Goal: Transaction & Acquisition: Book appointment/travel/reservation

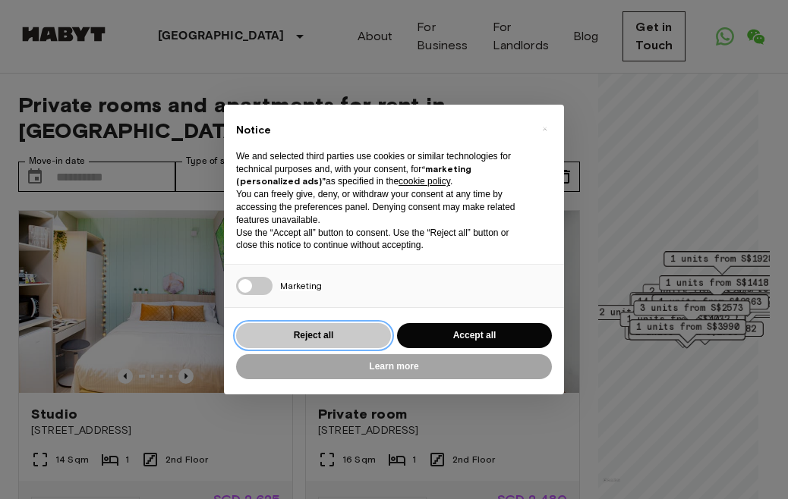
click at [373, 337] on button "Reject all" at bounding box center [313, 335] width 155 height 25
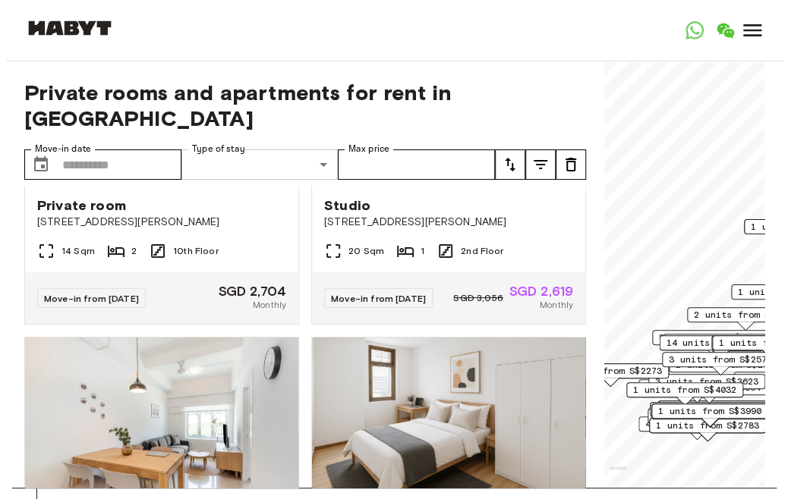
scroll to position [1859, 0]
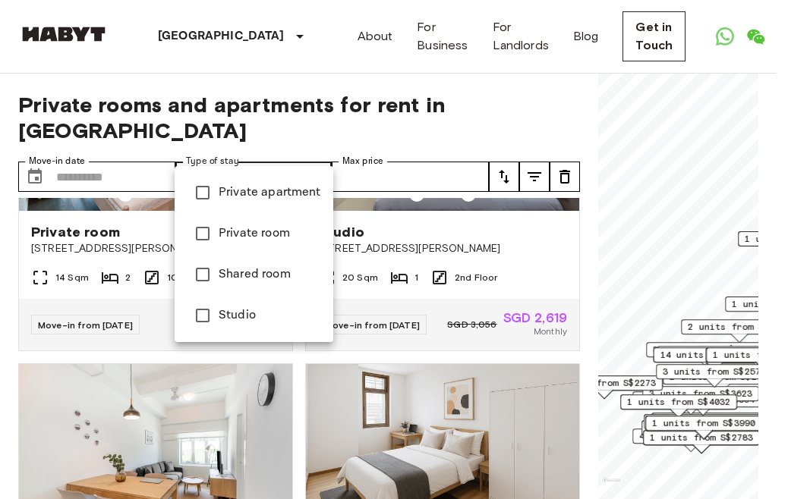
click at [232, 238] on span "Private room" at bounding box center [270, 234] width 102 height 18
type input "**********"
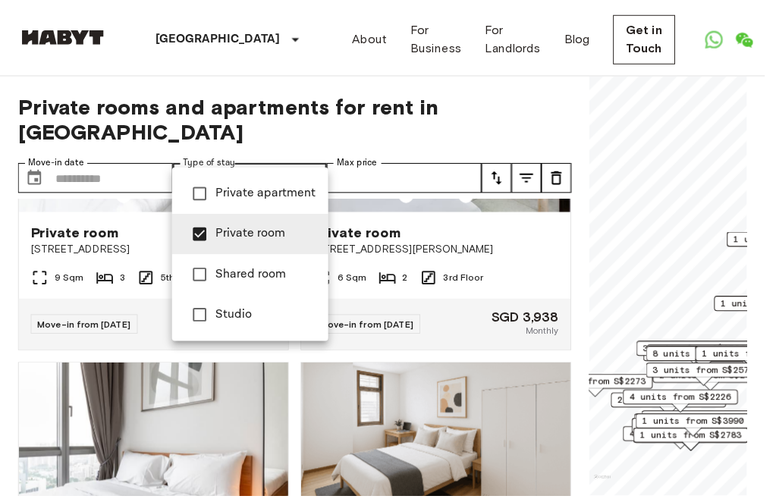
scroll to position [800, 0]
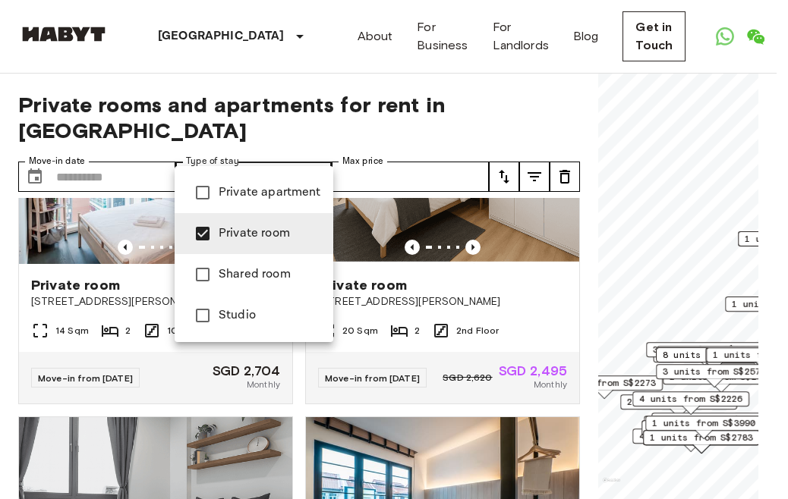
click at [566, 97] on div at bounding box center [394, 249] width 788 height 499
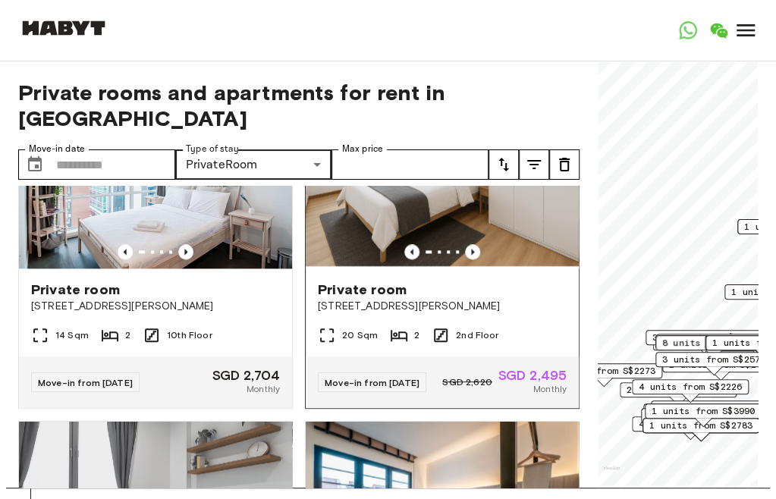
scroll to position [724, 0]
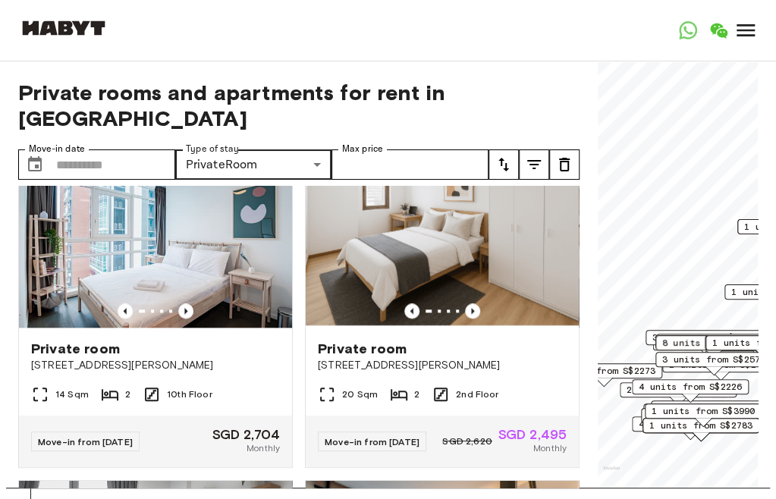
click at [504, 156] on icon "tune" at bounding box center [504, 165] width 18 height 18
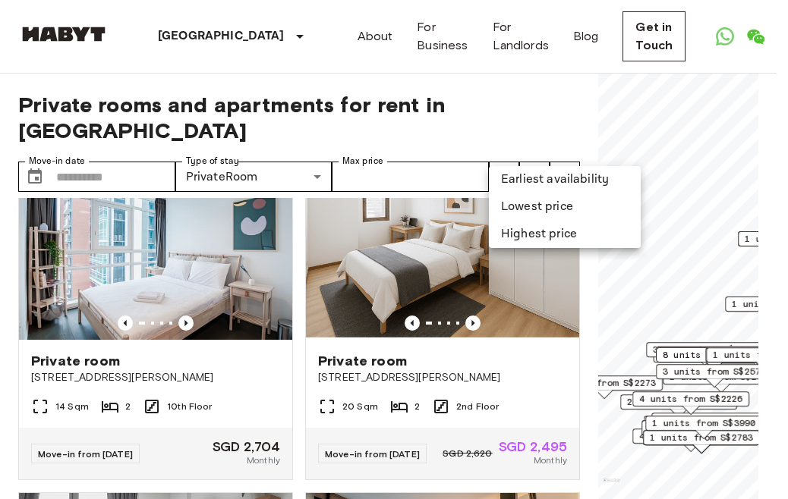
click at [530, 203] on li "Lowest price" at bounding box center [565, 207] width 152 height 27
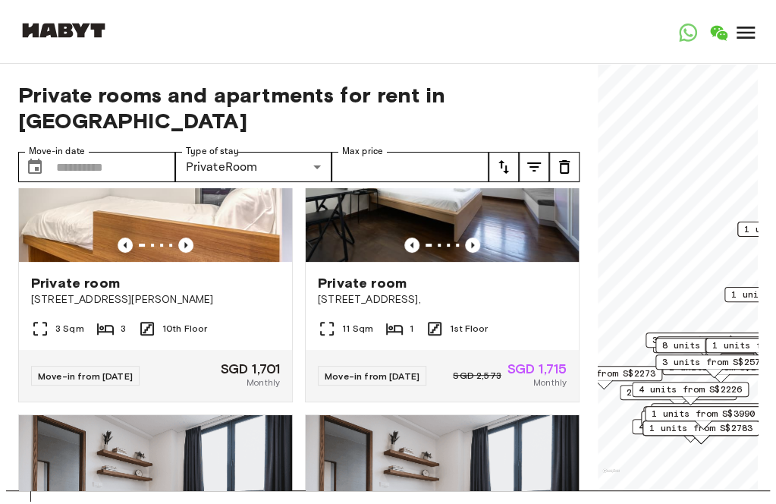
scroll to position [2773, 0]
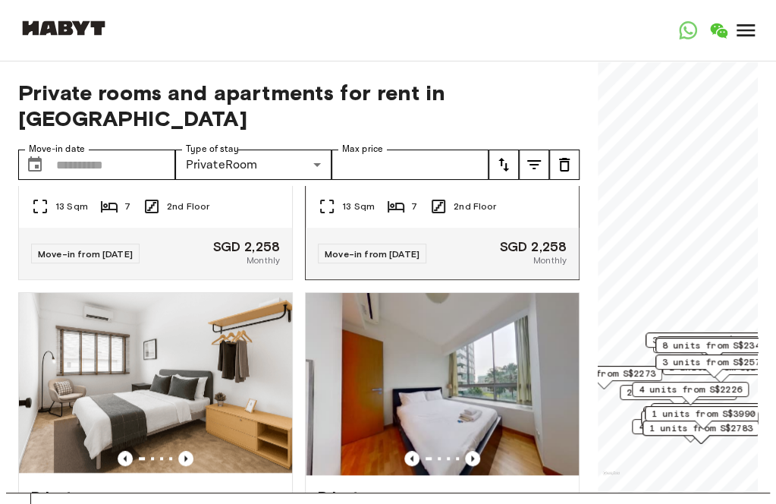
scroll to position [3077, 0]
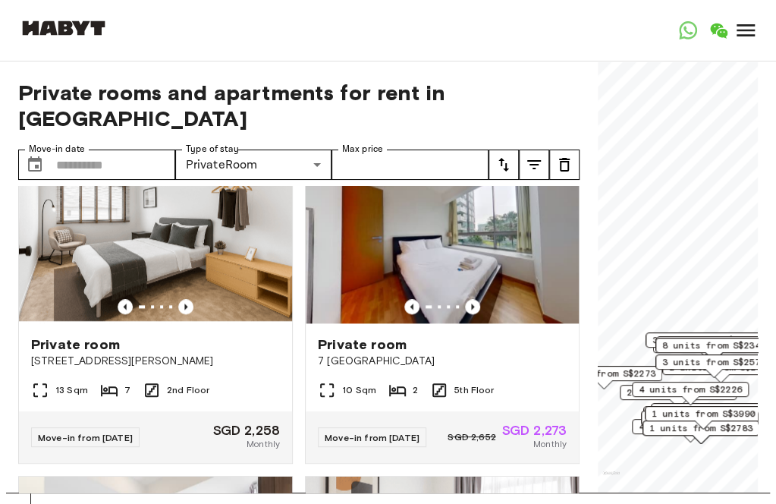
click at [507, 156] on icon "tune" at bounding box center [504, 165] width 18 height 18
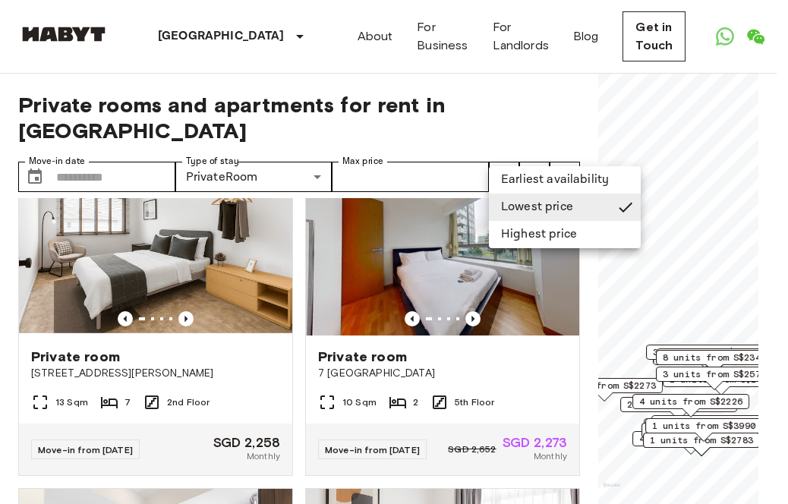
click at [543, 206] on li "Lowest price" at bounding box center [565, 207] width 152 height 27
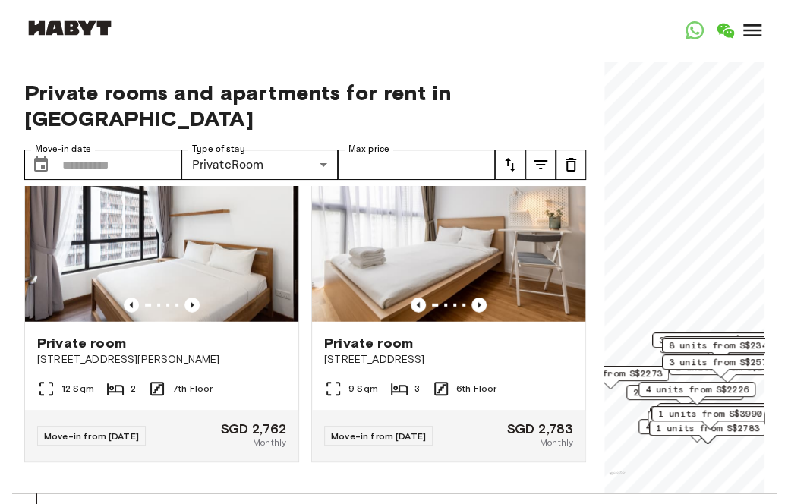
scroll to position [6681, 0]
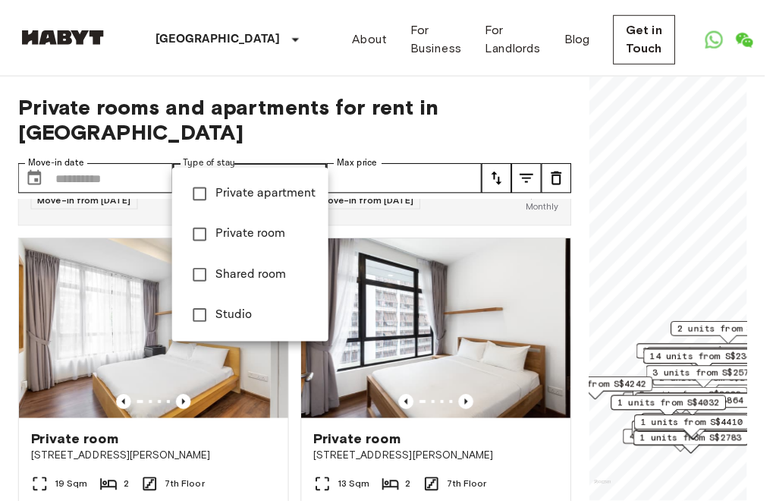
scroll to position [7387, 0]
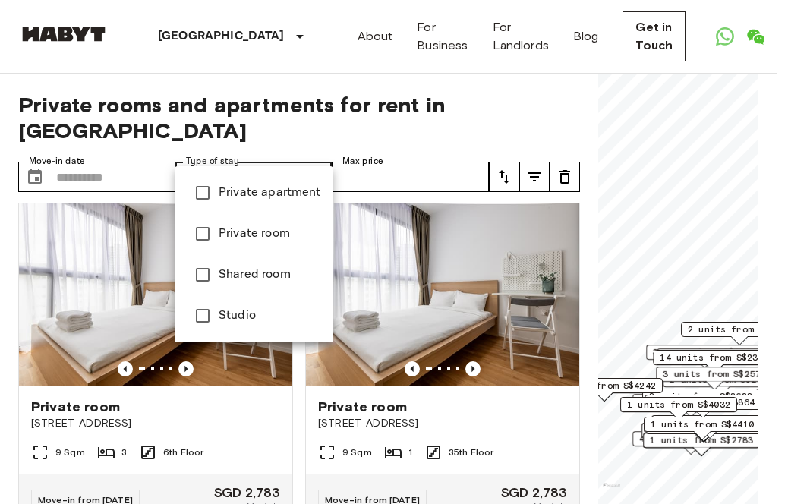
type input "**********"
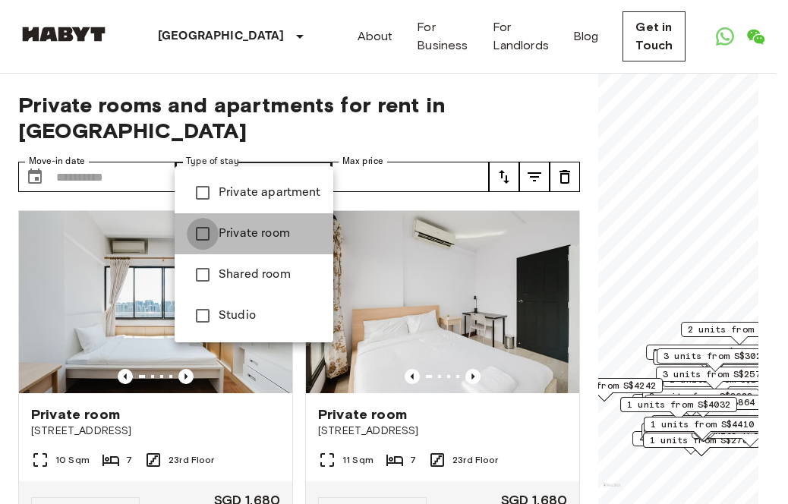
type input "**********"
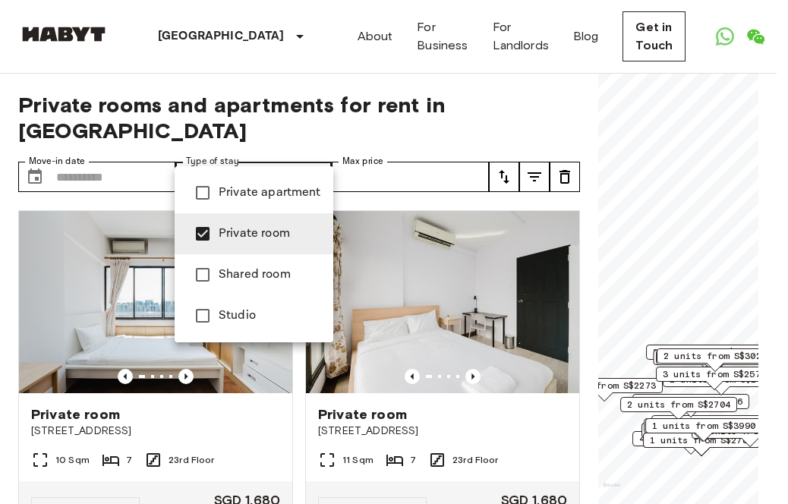
click at [565, 115] on div at bounding box center [394, 252] width 788 height 504
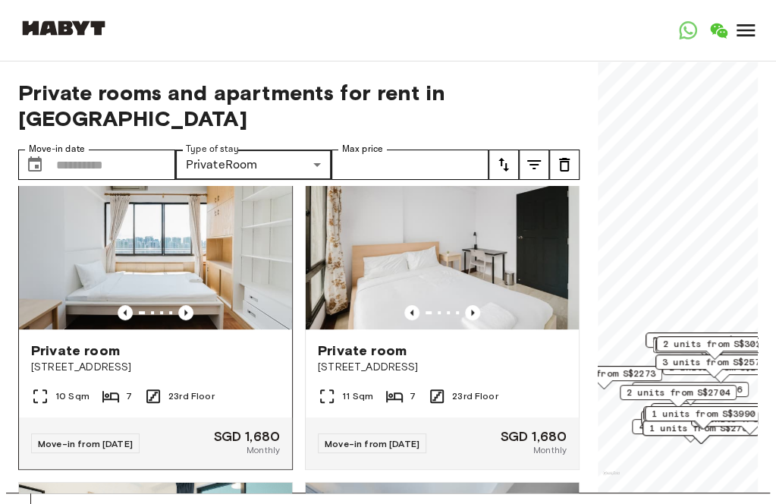
scroll to position [76, 0]
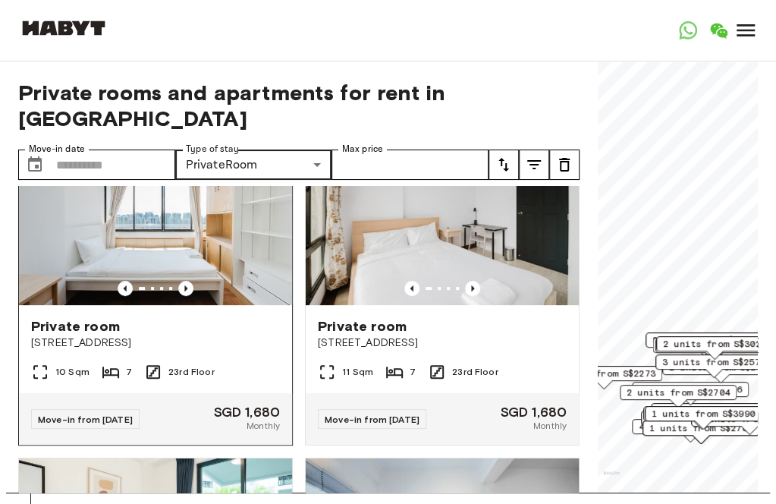
click at [141, 228] on img at bounding box center [155, 214] width 273 height 182
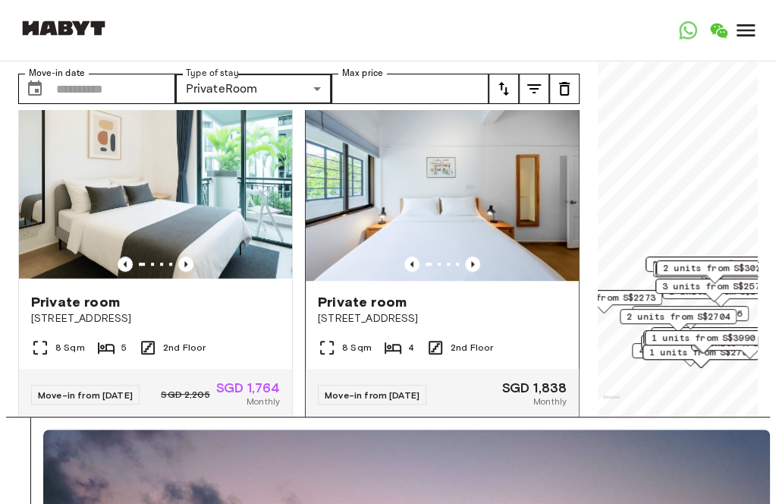
scroll to position [379, 0]
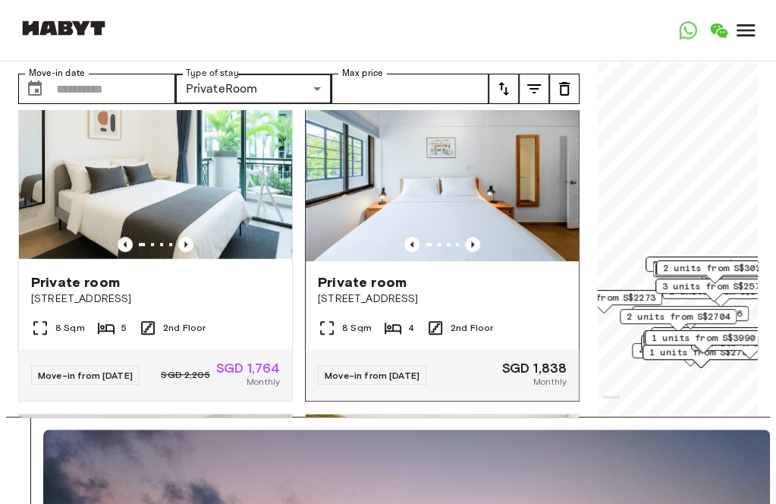
click at [466, 197] on img at bounding box center [442, 170] width 273 height 182
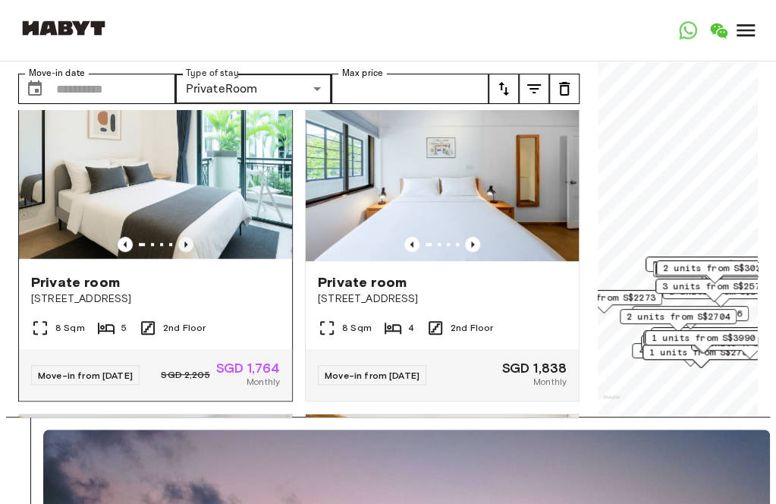
click at [183, 237] on icon "Previous image" at bounding box center [185, 244] width 15 height 15
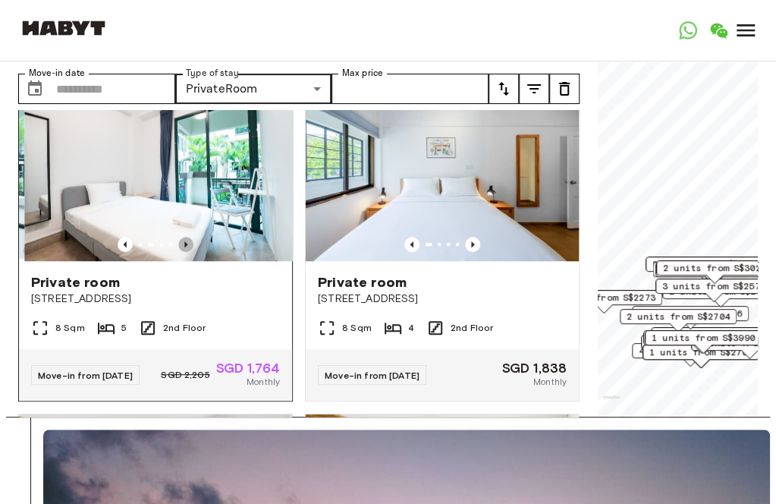
click at [184, 237] on icon "Previous image" at bounding box center [185, 244] width 15 height 15
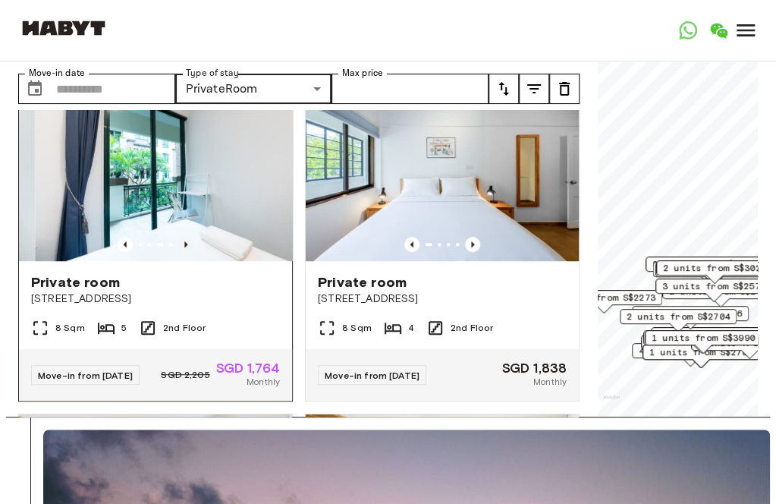
click at [184, 237] on icon "Previous image" at bounding box center [185, 244] width 15 height 15
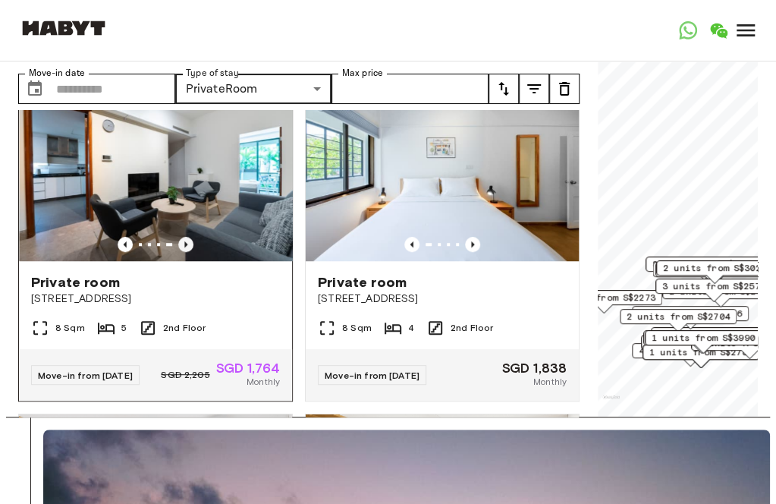
click at [184, 237] on icon "Previous image" at bounding box center [185, 244] width 15 height 15
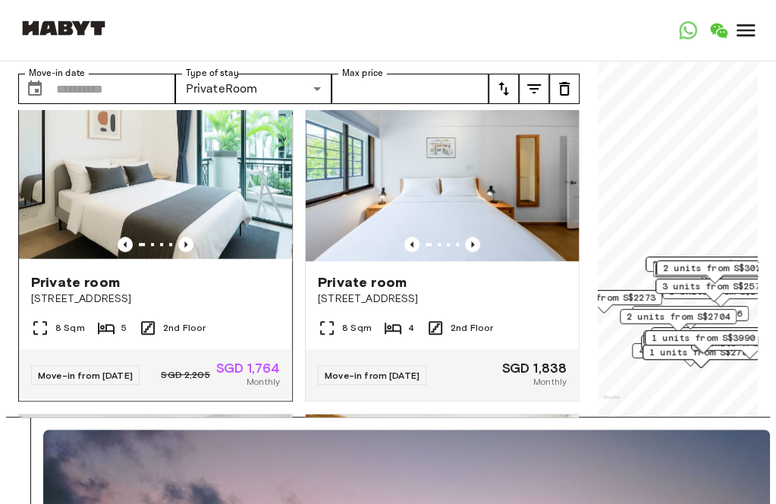
click at [135, 168] on img at bounding box center [155, 170] width 273 height 182
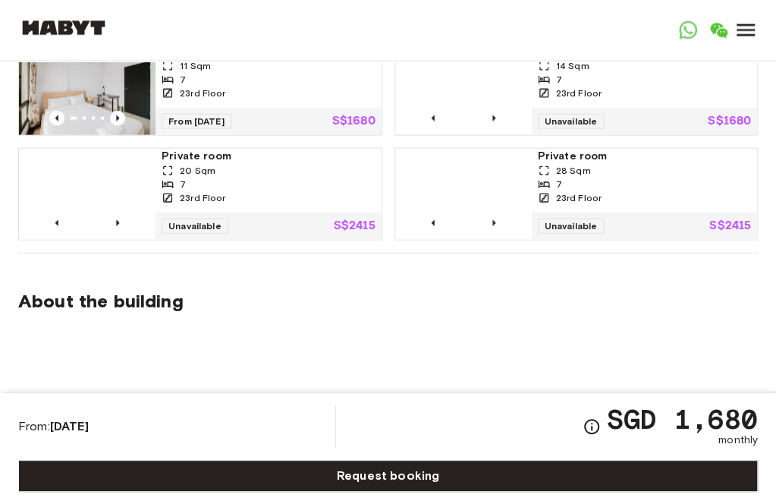
scroll to position [987, 0]
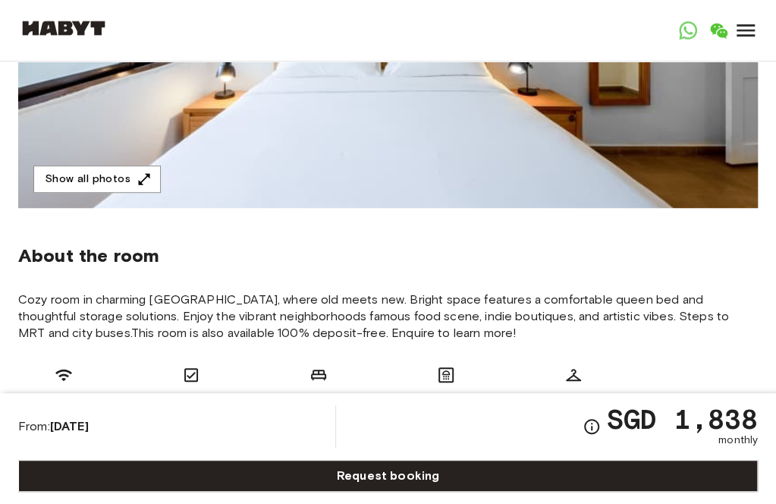
scroll to position [304, 0]
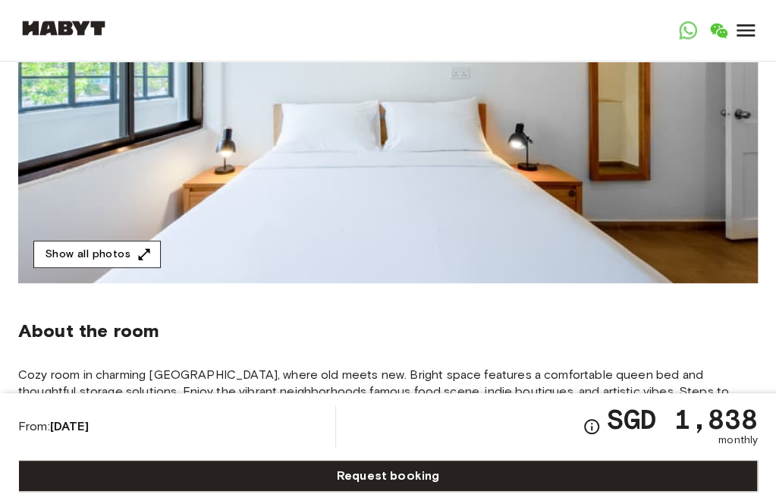
click at [117, 257] on button "Show all photos" at bounding box center [96, 255] width 127 height 28
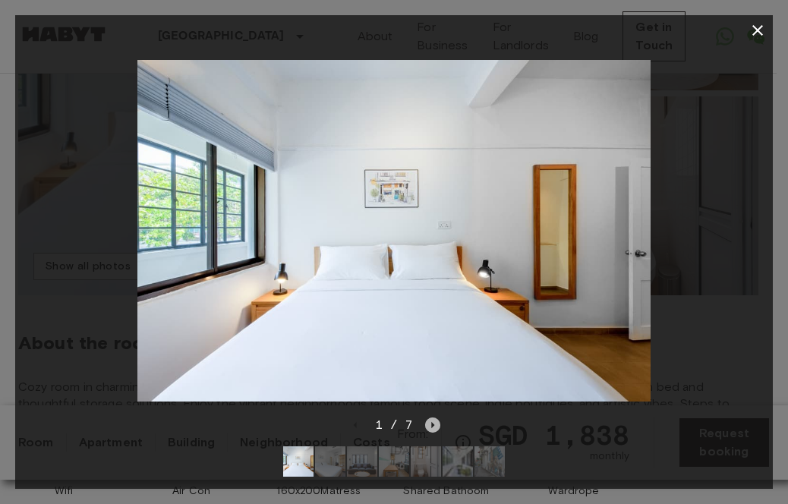
click at [433, 422] on icon "Next image" at bounding box center [433, 425] width 3 height 6
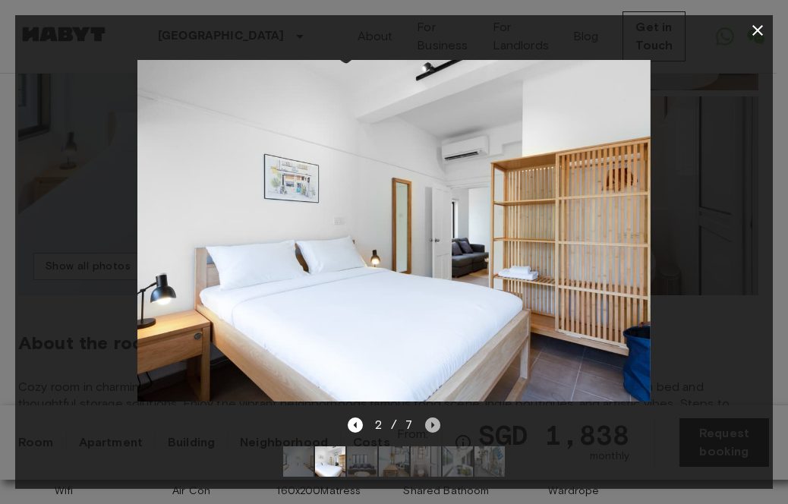
click at [433, 422] on icon "Next image" at bounding box center [433, 425] width 3 height 6
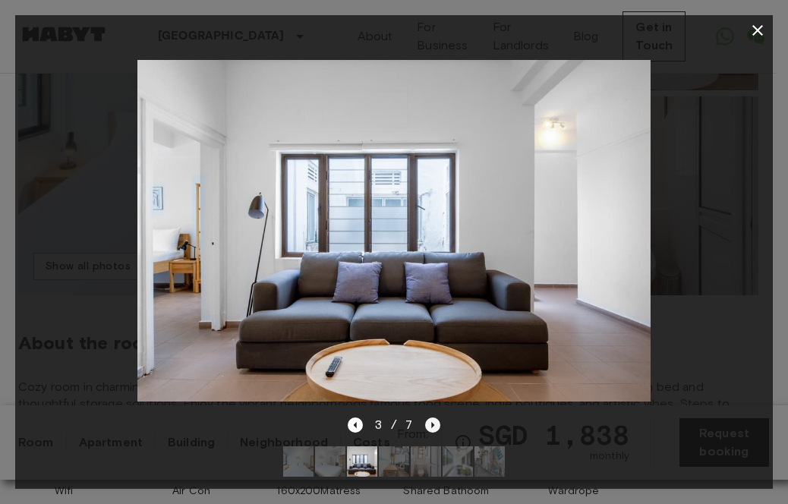
click at [433, 422] on icon "Next image" at bounding box center [433, 425] width 3 height 6
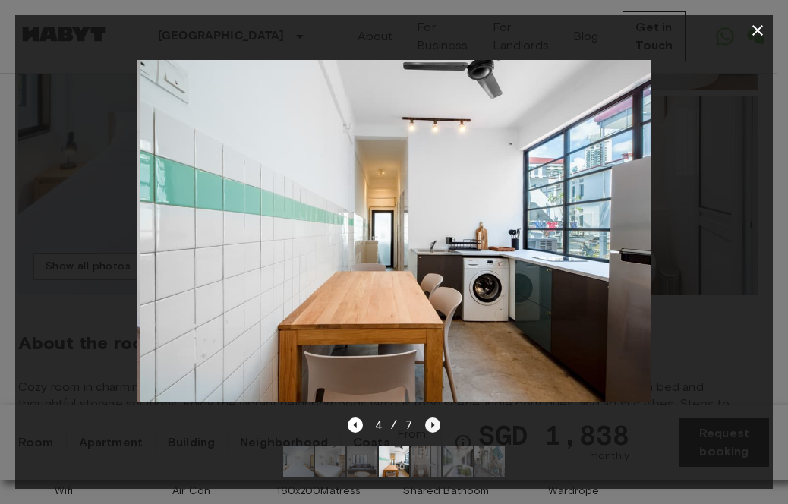
click at [433, 422] on icon "Next image" at bounding box center [433, 425] width 3 height 6
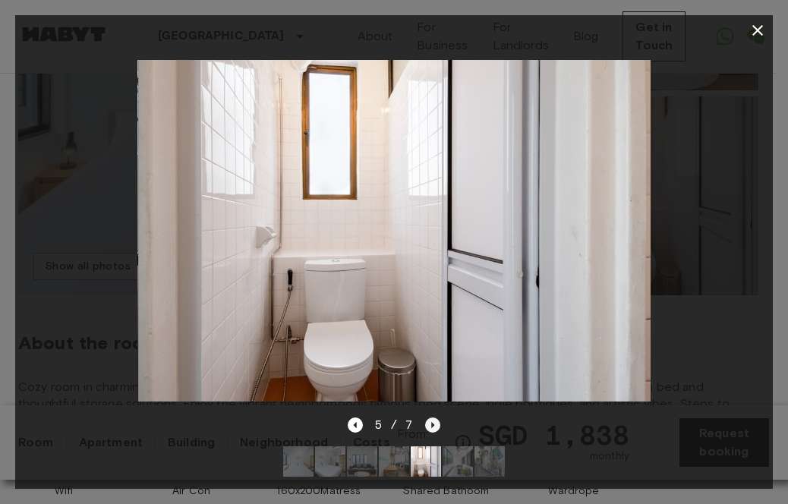
click at [433, 422] on icon "Next image" at bounding box center [433, 425] width 3 height 6
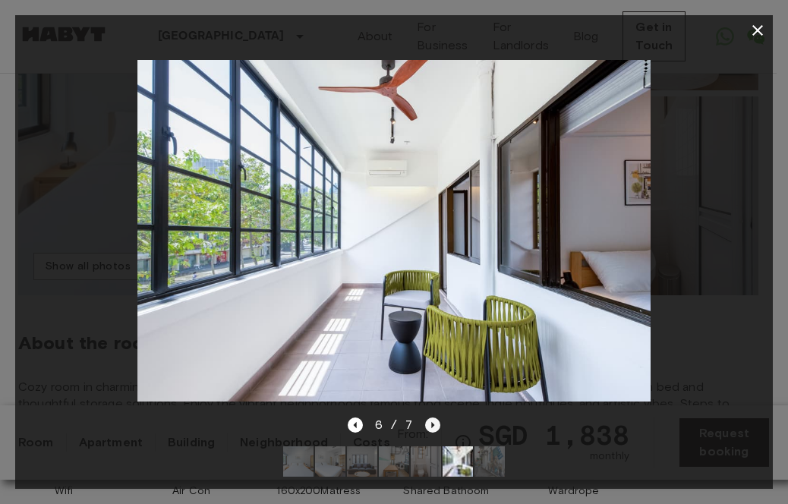
click at [433, 422] on icon "Next image" at bounding box center [433, 425] width 3 height 6
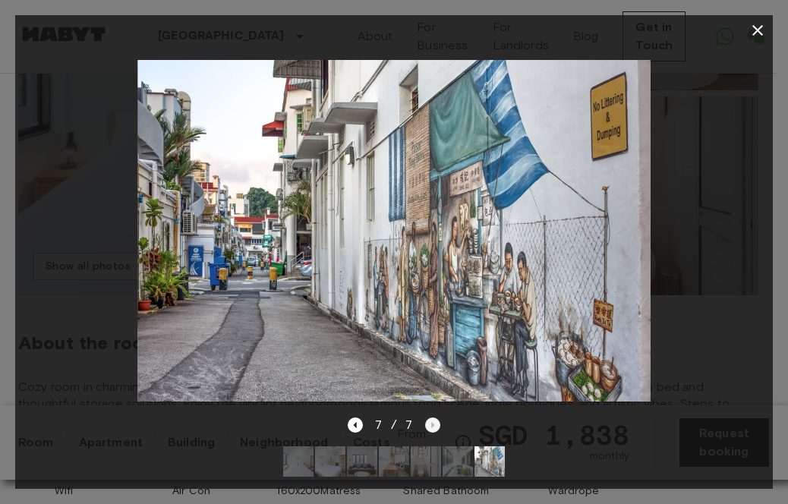
click at [433, 416] on div "7 / 7" at bounding box center [394, 425] width 93 height 18
click at [757, 30] on icon "button" at bounding box center [757, 30] width 11 height 11
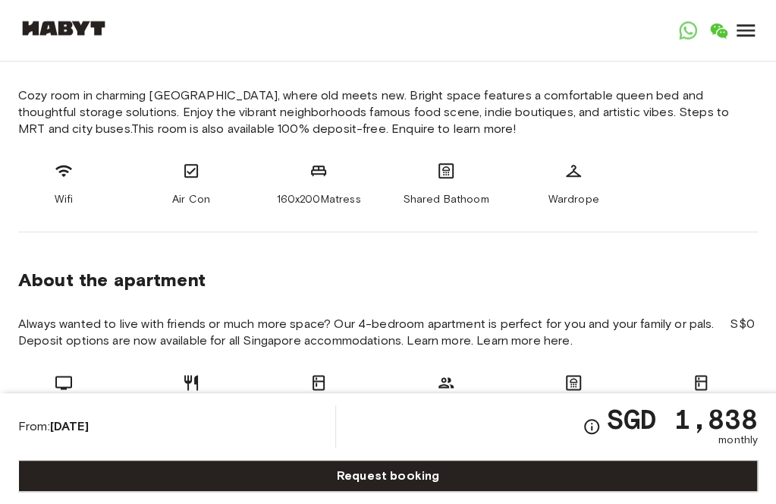
scroll to position [607, 0]
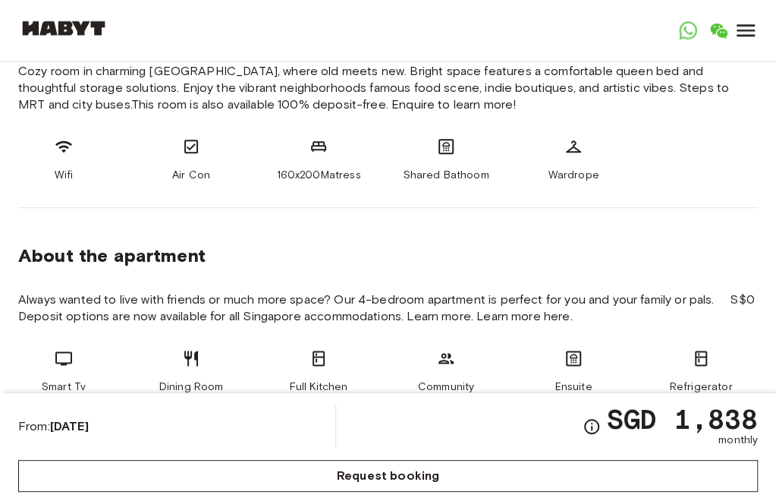
click at [698, 460] on link "Request booking" at bounding box center [388, 476] width 740 height 32
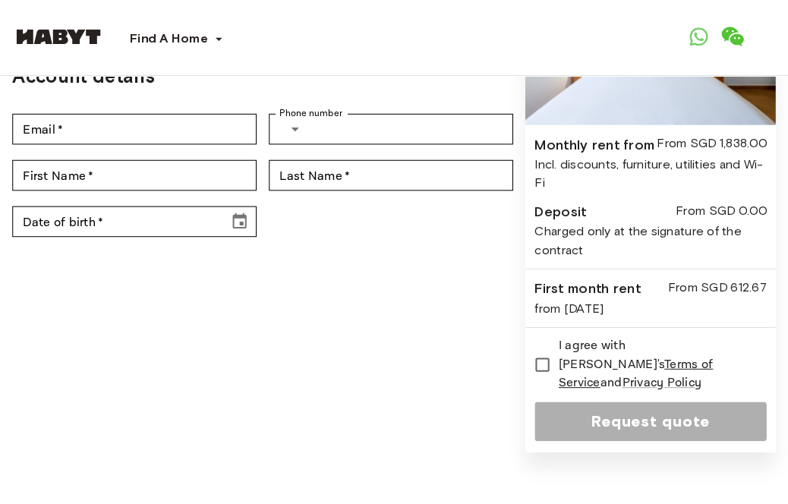
scroll to position [152, 0]
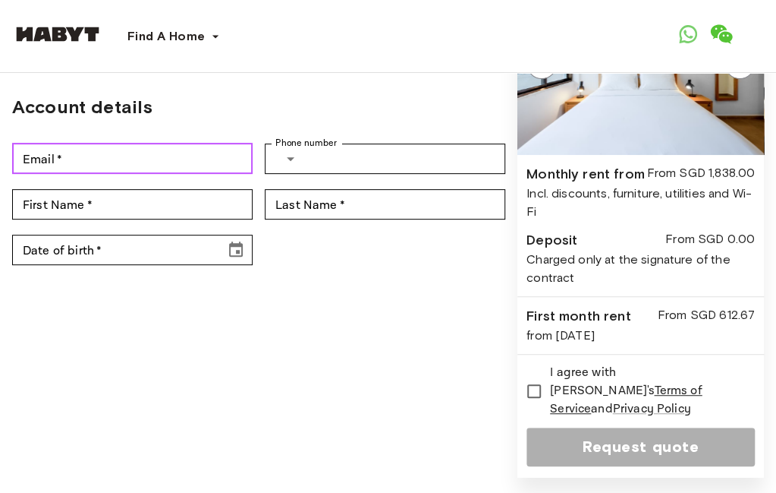
click at [163, 165] on input "Email   *" at bounding box center [132, 158] width 241 height 30
type input "**********"
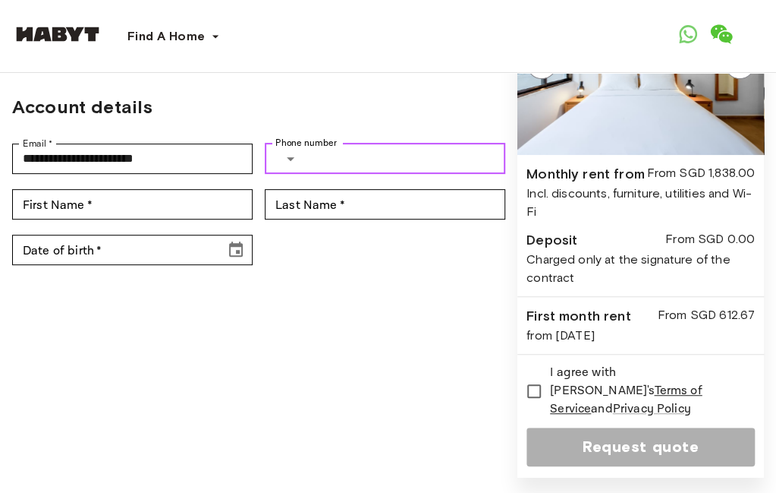
click at [306, 160] on button "Select country" at bounding box center [290, 158] width 30 height 30
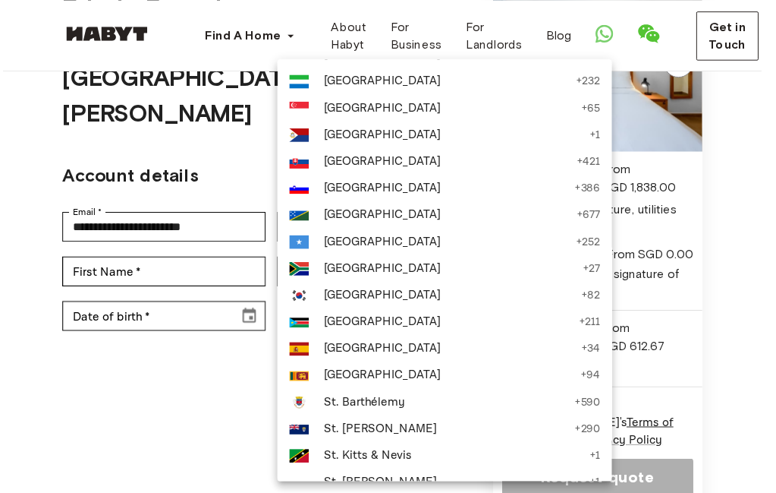
scroll to position [5085, 0]
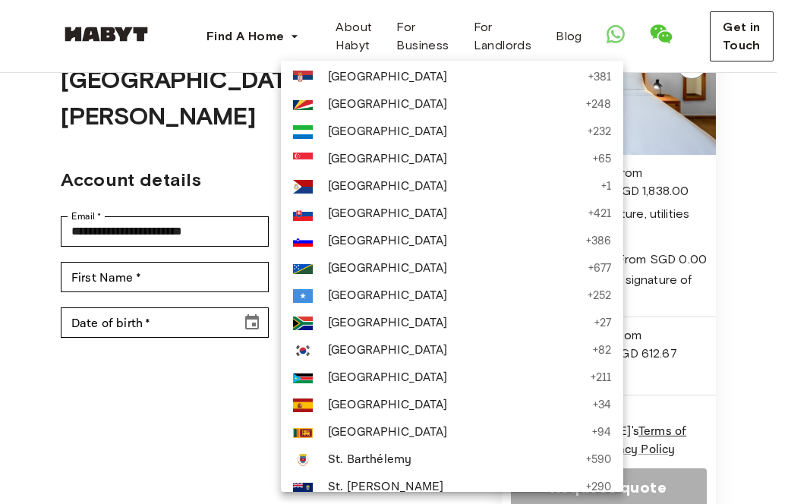
drag, startPoint x: 351, startPoint y: 166, endPoint x: 316, endPoint y: 189, distance: 41.7
click at [351, 166] on span "[GEOGRAPHIC_DATA]" at bounding box center [456, 159] width 257 height 18
type input "***"
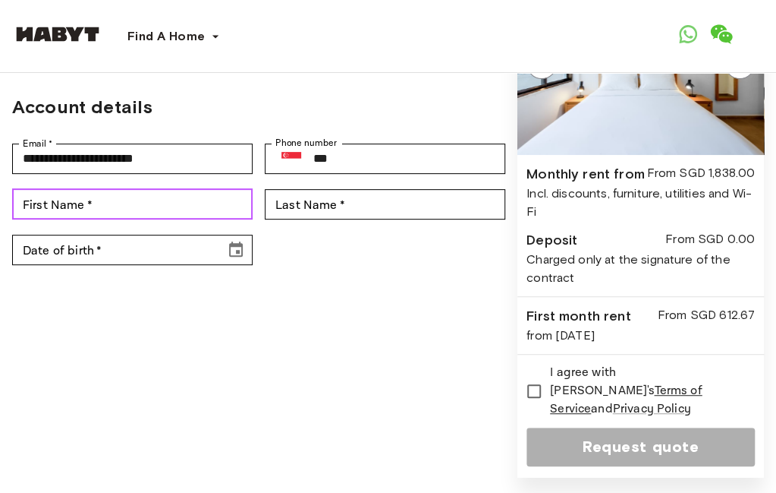
click at [181, 203] on input "First Name   *" at bounding box center [132, 204] width 241 height 30
type input "*"
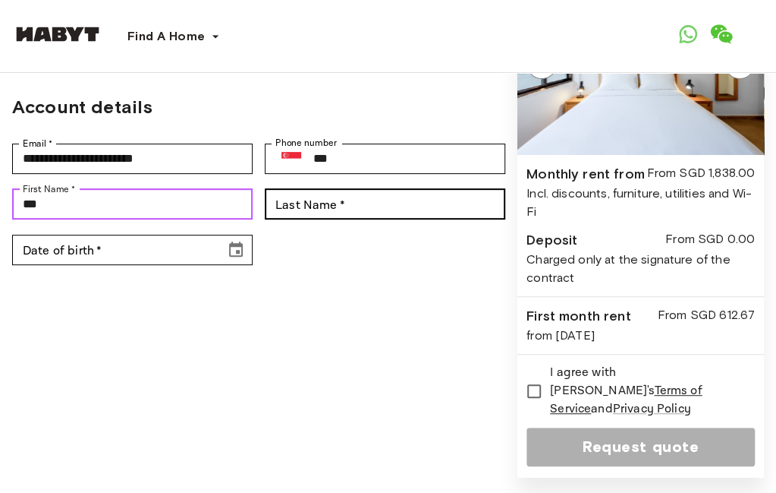
type input "***"
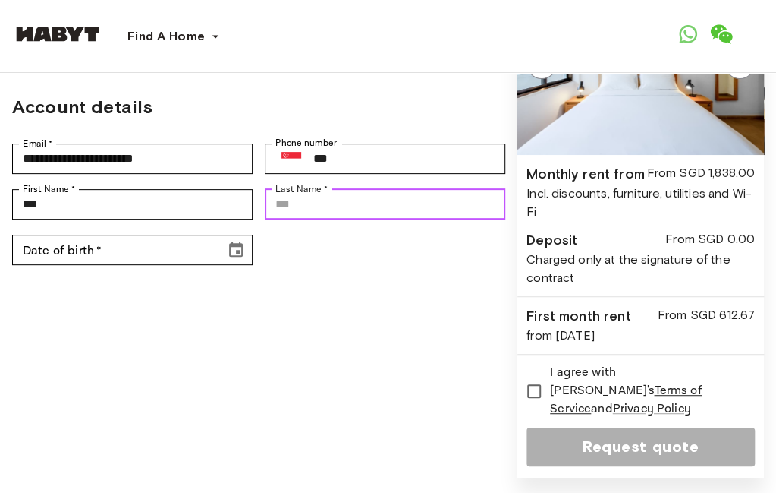
click at [323, 199] on div "Last Name   * Last Name   *" at bounding box center [385, 204] width 241 height 30
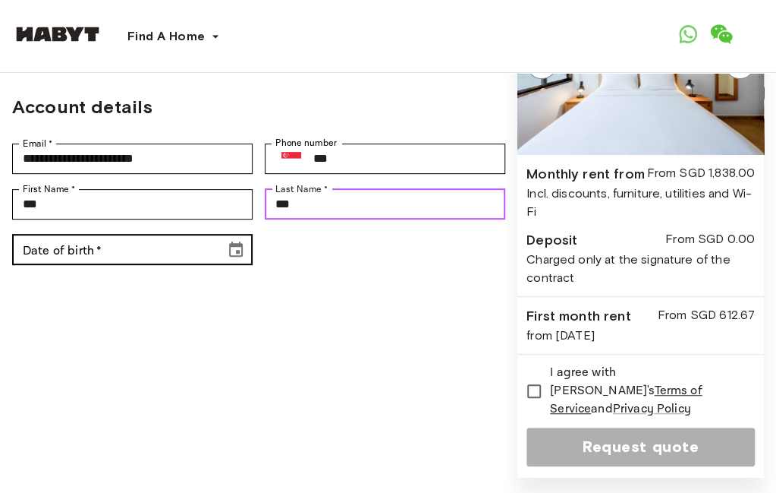
type input "***"
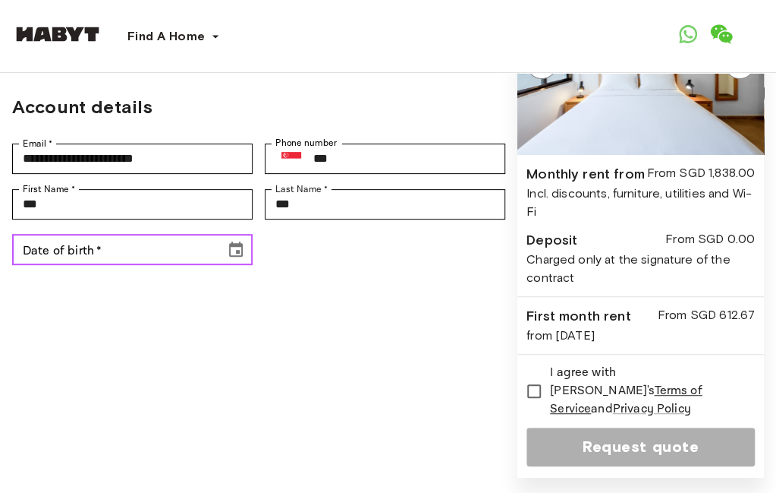
click at [240, 250] on button "Choose date" at bounding box center [236, 249] width 30 height 30
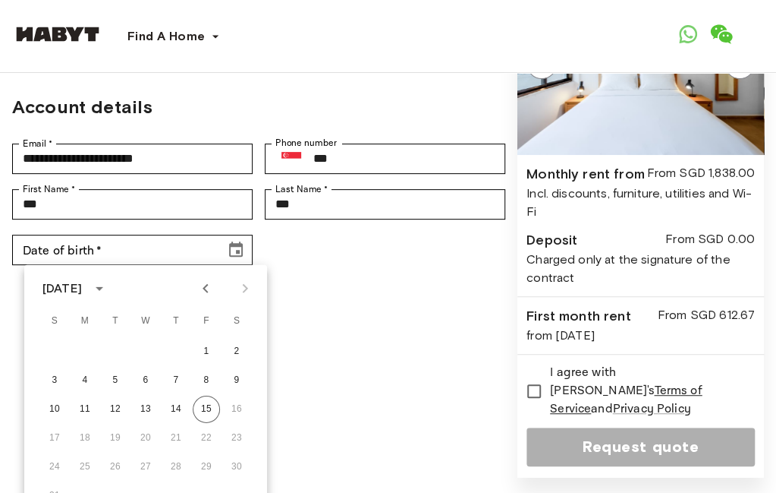
click at [82, 285] on div "August 2025" at bounding box center [61, 288] width 39 height 18
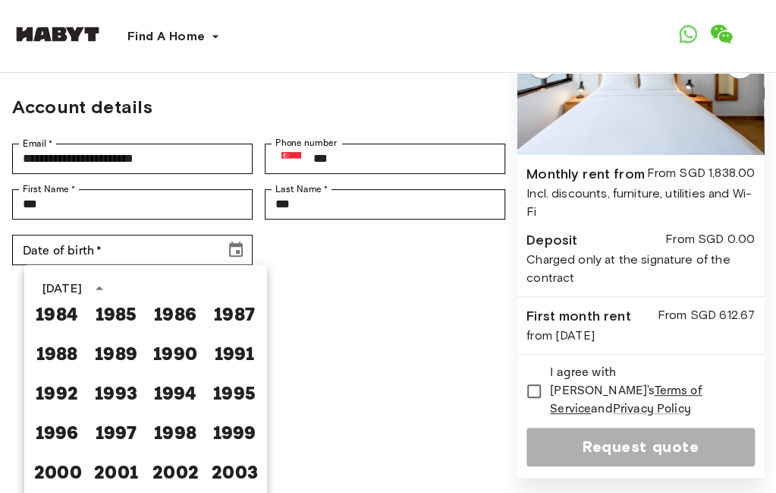
scroll to position [749, 0]
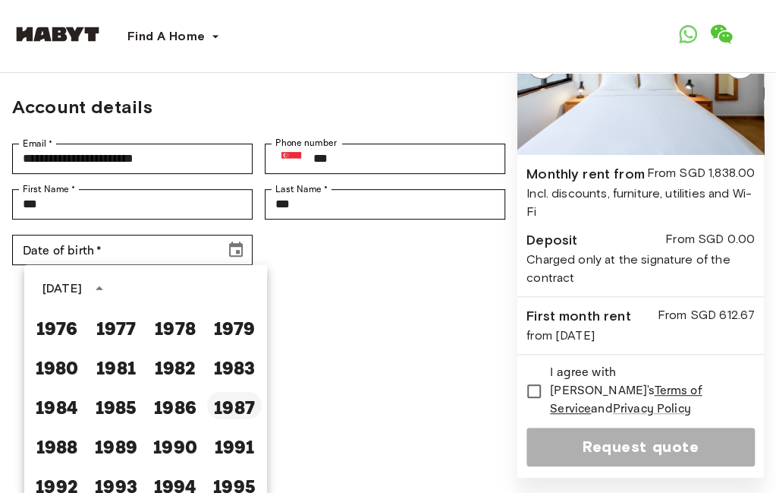
click at [232, 405] on button "1987" at bounding box center [234, 405] width 55 height 27
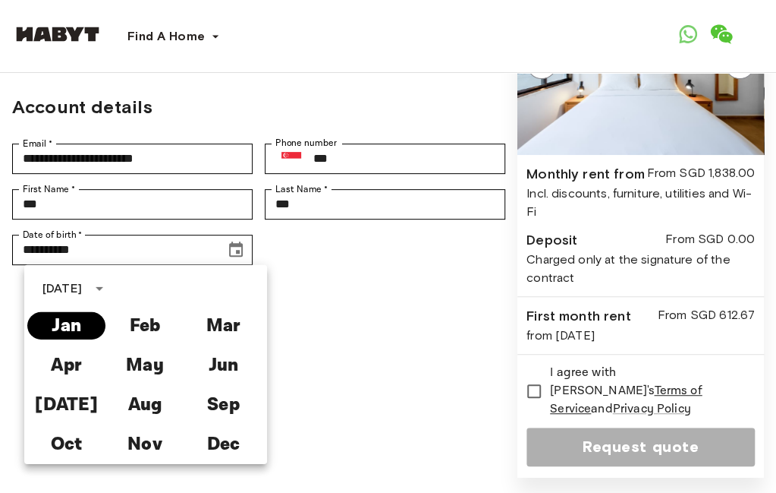
click at [70, 332] on button "Jan" at bounding box center [66, 325] width 78 height 27
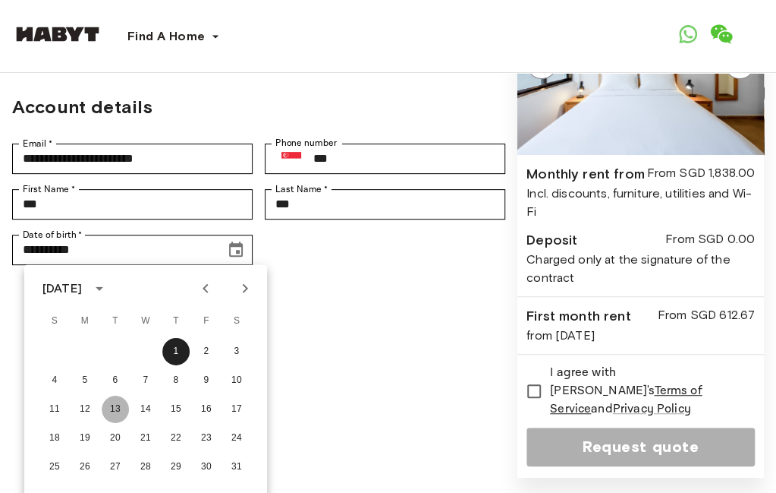
click at [114, 406] on button "13" at bounding box center [115, 408] width 27 height 27
type input "**********"
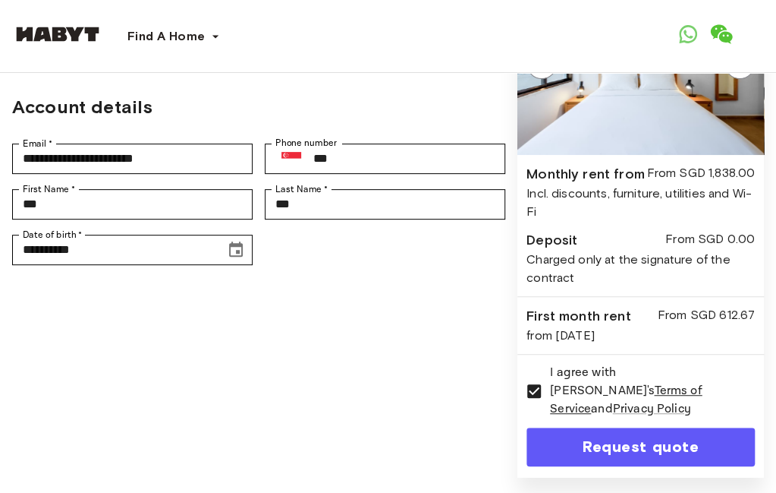
scroll to position [228, 0]
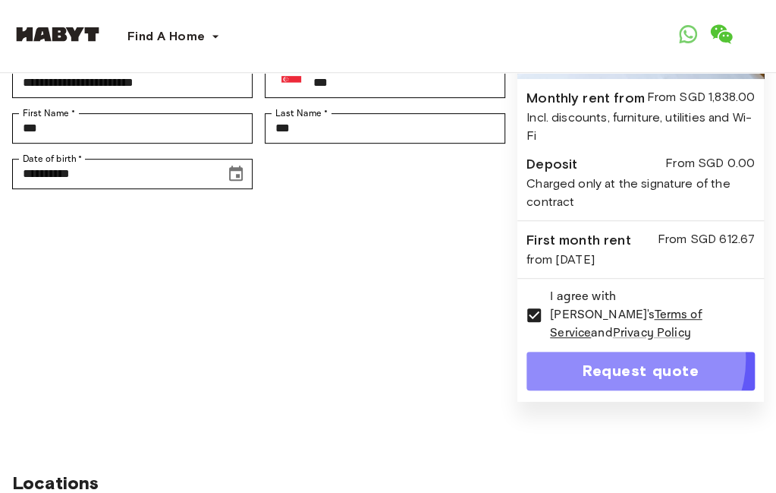
click at [617, 381] on button "Request quote" at bounding box center [641, 370] width 228 height 39
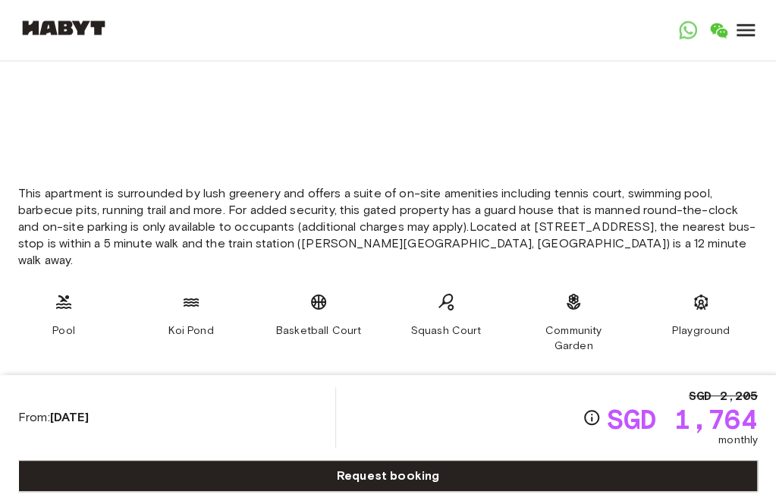
scroll to position [1821, 0]
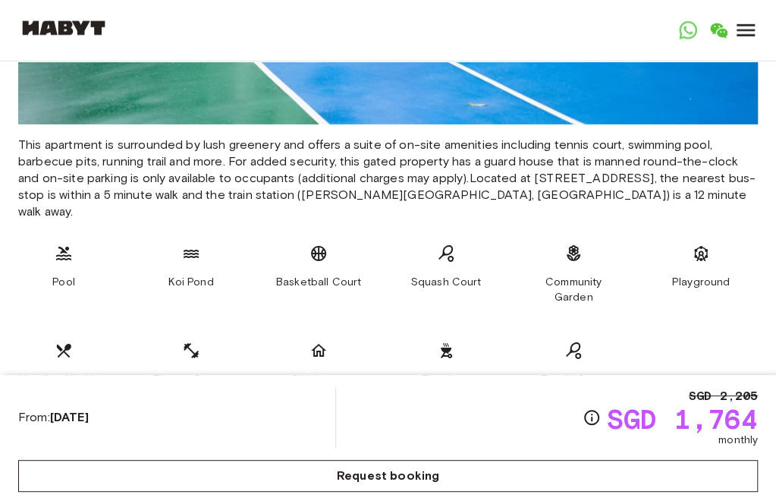
click at [691, 460] on link "Request booking" at bounding box center [388, 476] width 740 height 32
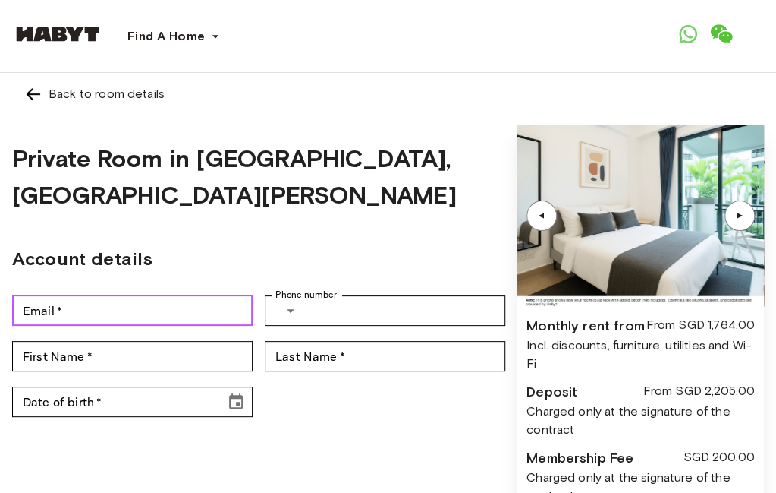
click at [211, 306] on input "Email   *" at bounding box center [132, 310] width 241 height 30
type input "**********"
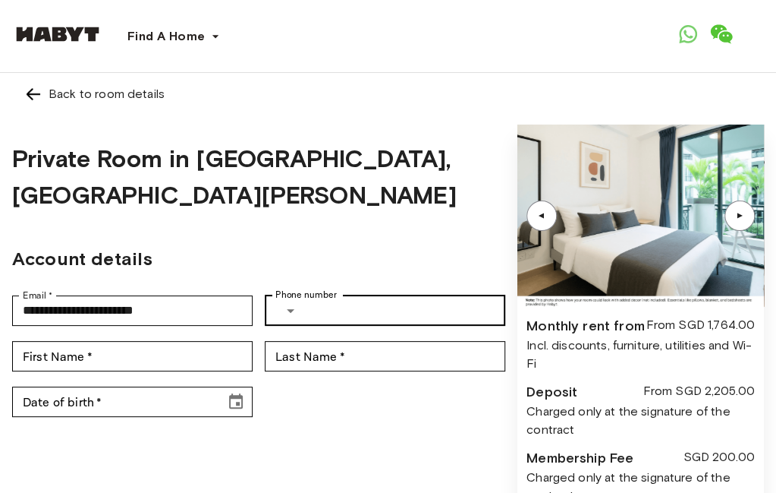
click at [320, 302] on div "​ Phone number" at bounding box center [385, 310] width 241 height 30
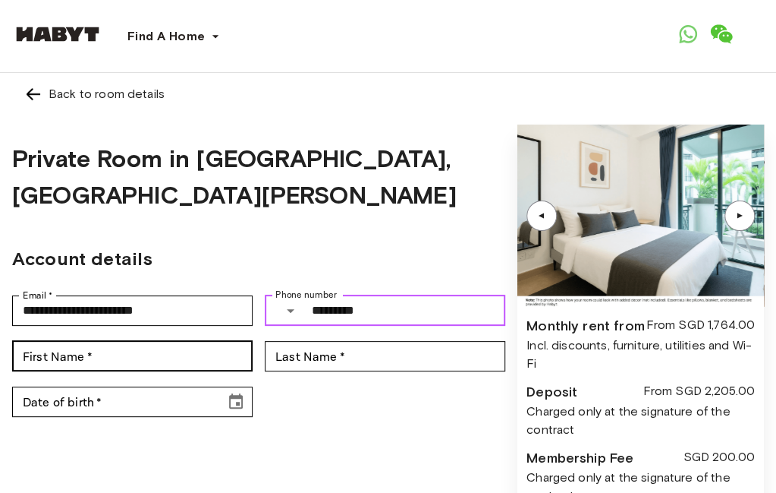
type input "*********"
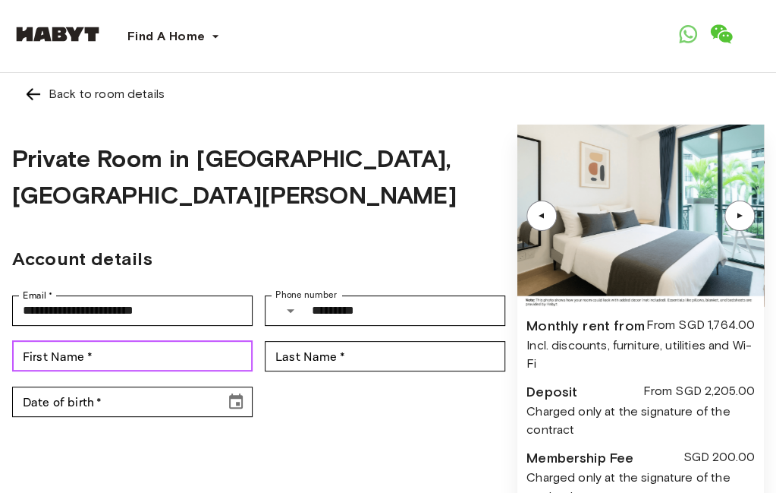
click at [140, 359] on input "First Name   *" at bounding box center [132, 356] width 241 height 30
type input "***"
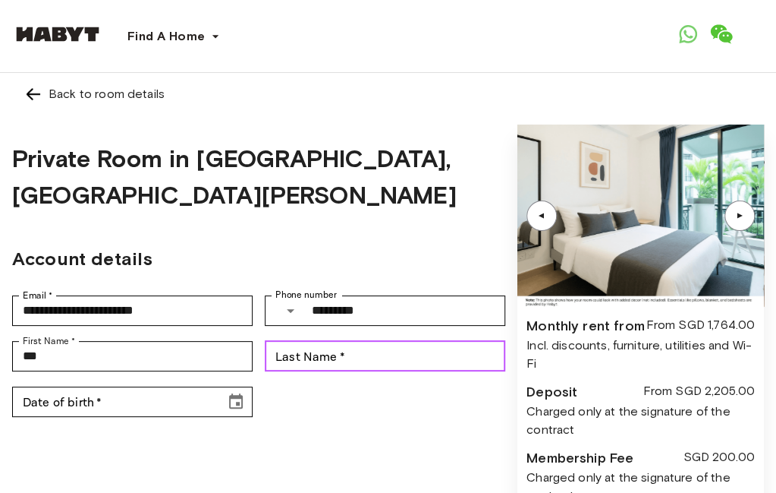
click at [284, 354] on input "Last Name   *" at bounding box center [385, 356] width 241 height 30
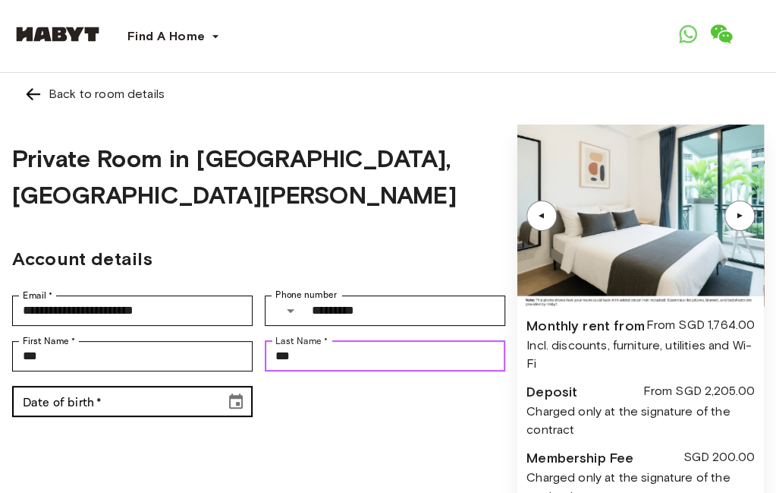
type input "***"
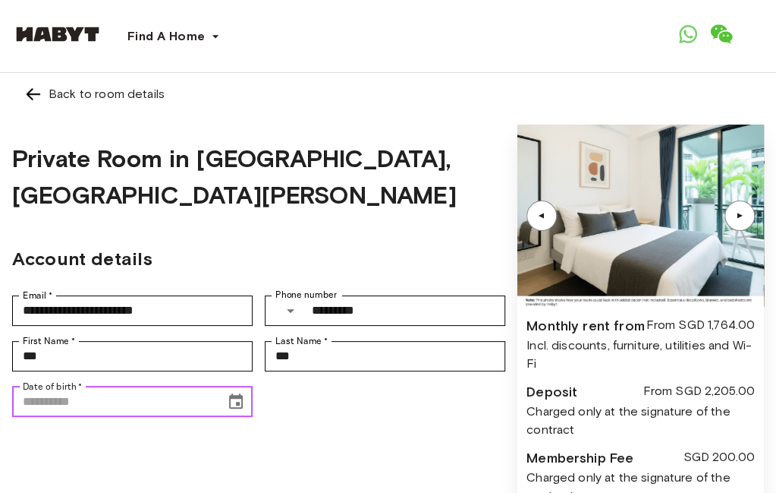
click at [202, 411] on input "Date of birth   *" at bounding box center [113, 401] width 203 height 30
click at [243, 401] on icon "Choose date" at bounding box center [236, 400] width 14 height 15
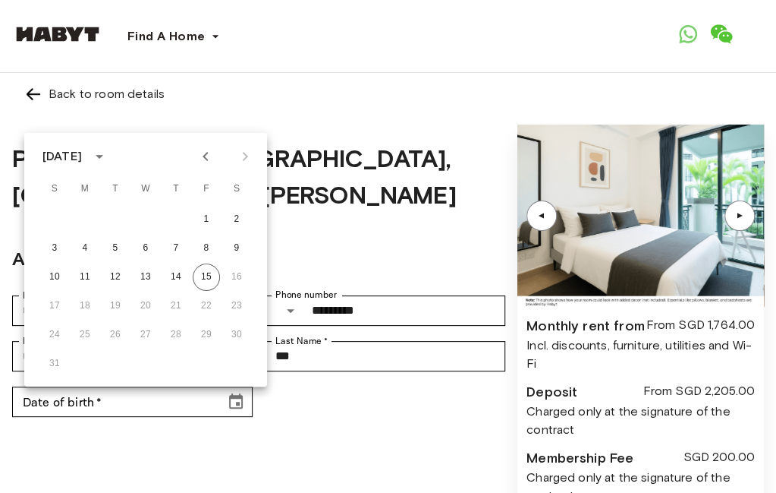
click at [112, 162] on button "calendar view is open, switch to year view" at bounding box center [100, 156] width 26 height 26
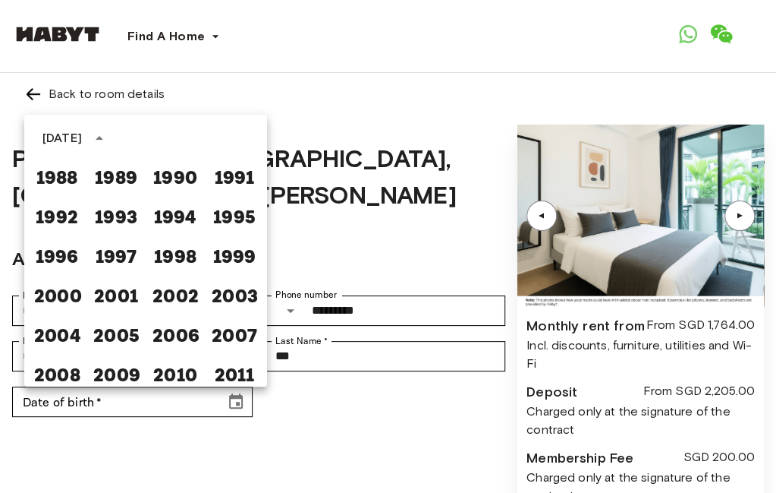
scroll to position [824, 0]
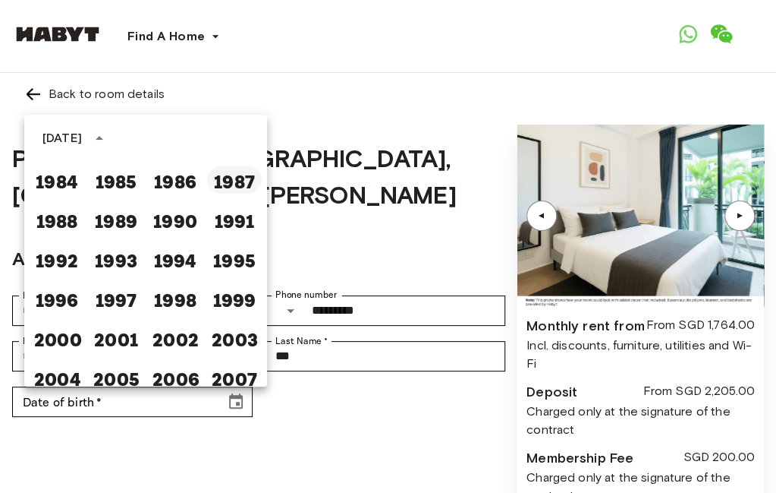
click at [234, 183] on button "1987" at bounding box center [234, 179] width 55 height 27
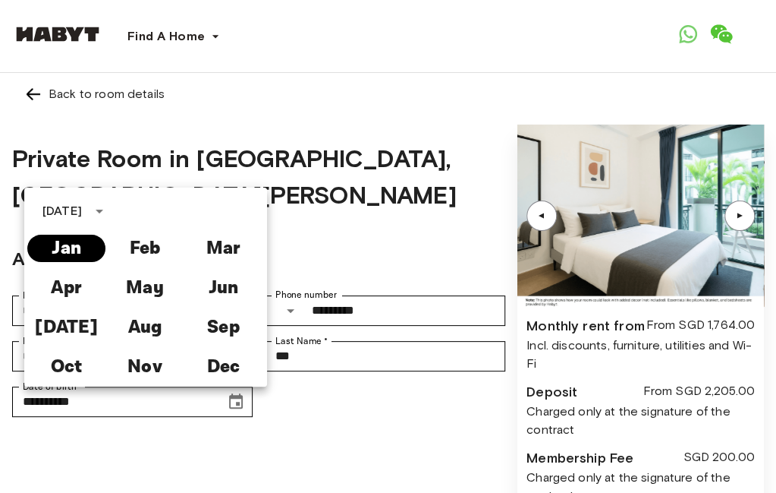
click at [64, 256] on button "Jan" at bounding box center [66, 247] width 78 height 27
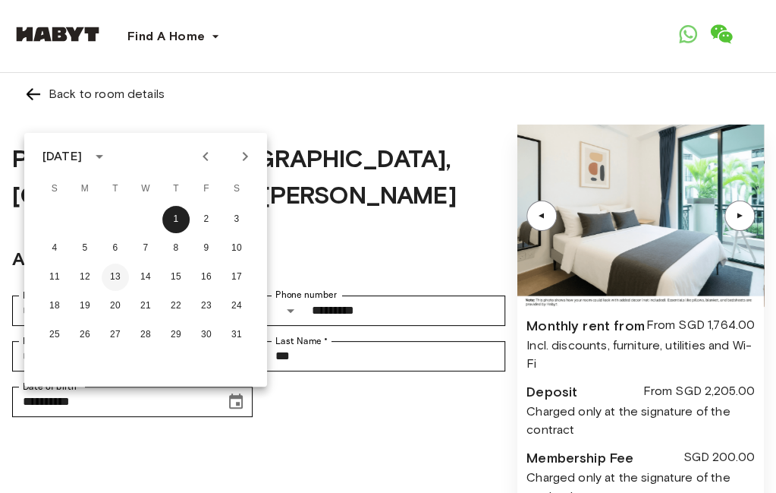
click at [115, 272] on button "13" at bounding box center [115, 276] width 27 height 27
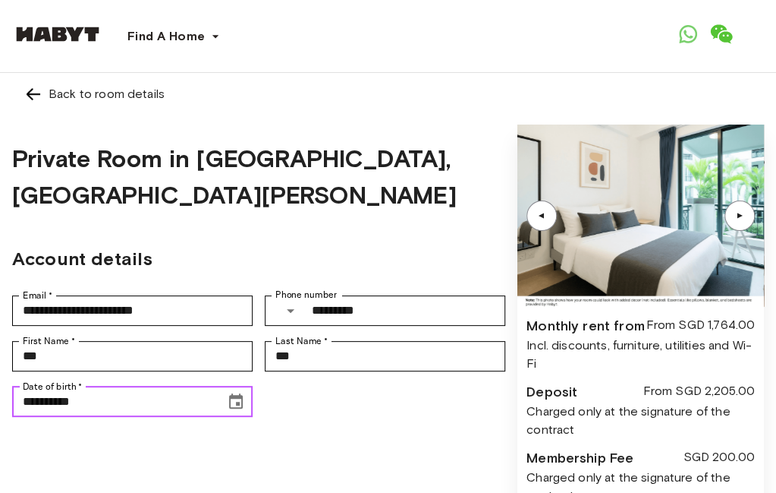
type input "**********"
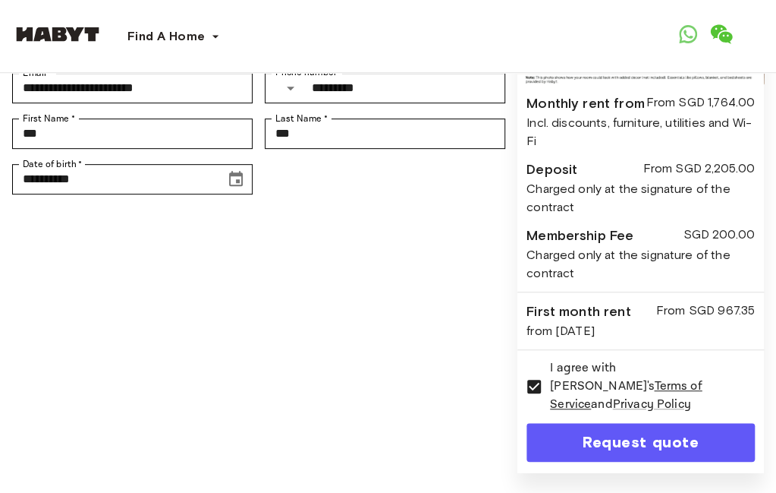
scroll to position [0, 0]
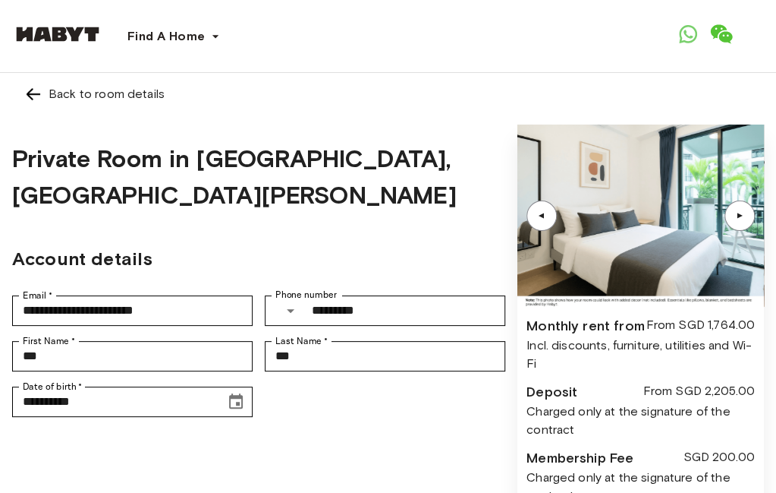
click at [725, 222] on div "▲" at bounding box center [740, 215] width 30 height 30
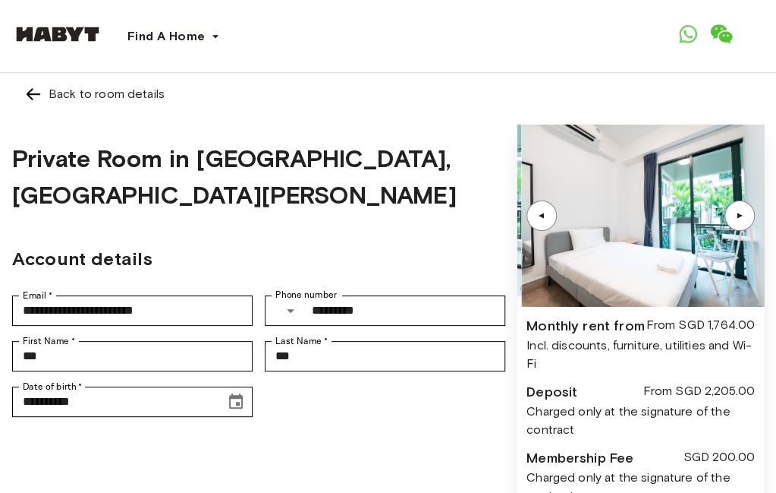
click at [725, 222] on div "▲" at bounding box center [740, 215] width 30 height 30
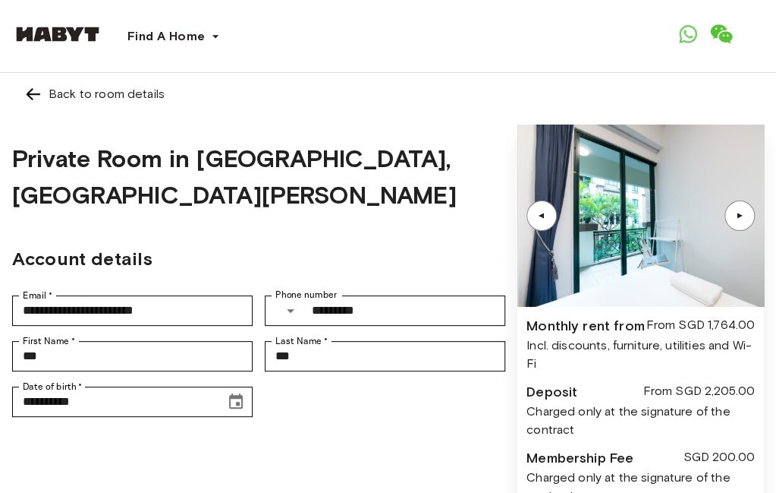
click at [534, 219] on div "▲" at bounding box center [541, 215] width 15 height 9
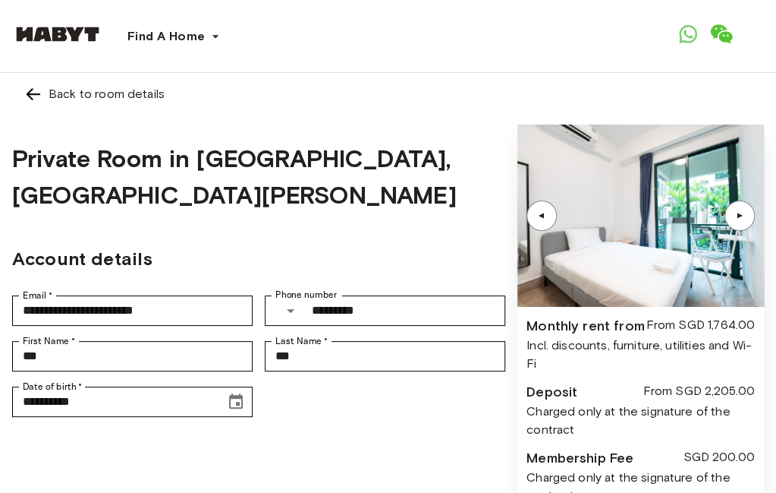
click at [527, 220] on div "▲" at bounding box center [542, 215] width 30 height 30
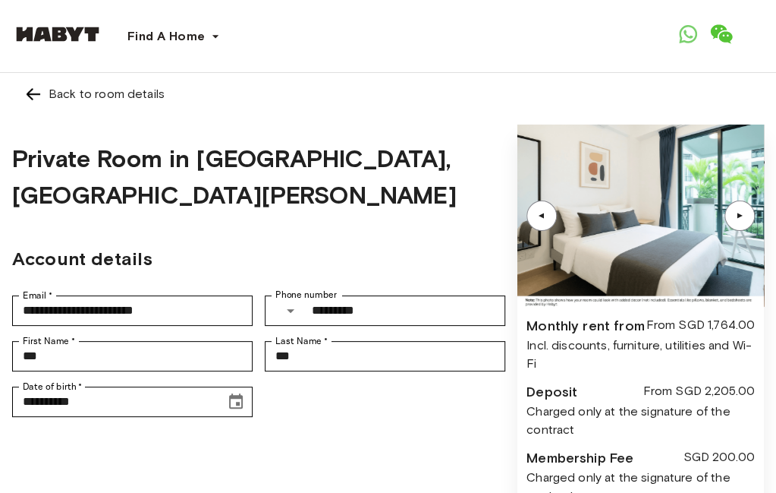
click at [725, 213] on div "▲" at bounding box center [740, 215] width 30 height 30
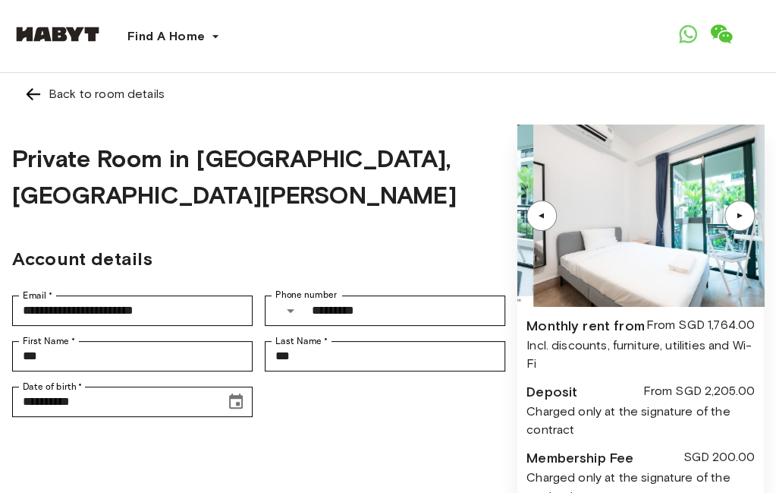
click at [732, 216] on div "▲" at bounding box center [739, 215] width 15 height 9
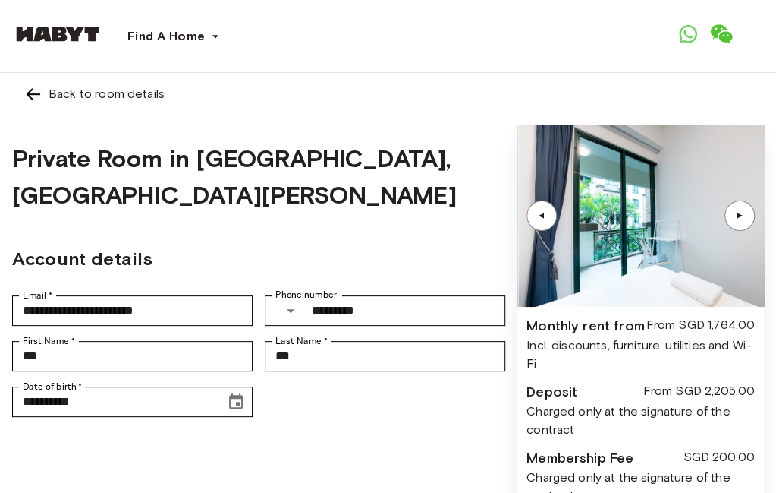
click at [732, 216] on div "▲" at bounding box center [739, 215] width 15 height 9
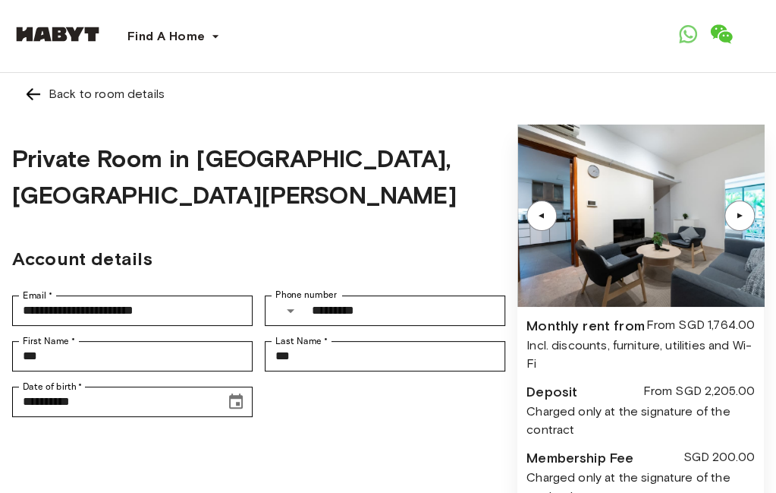
click at [732, 216] on div "▲" at bounding box center [739, 215] width 15 height 9
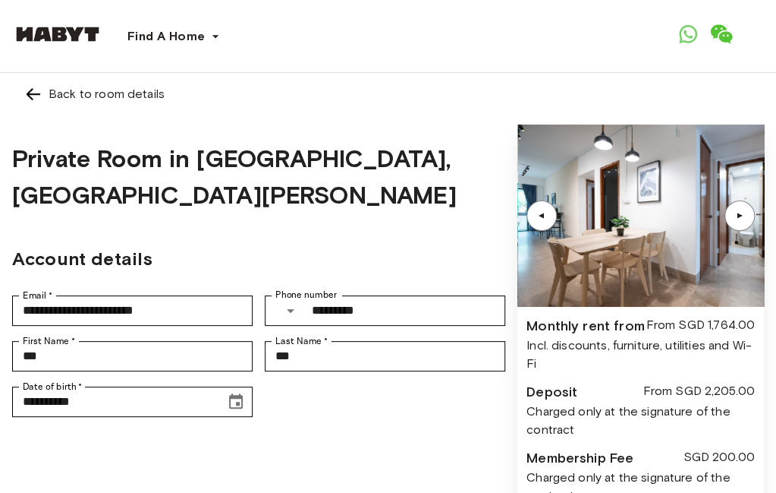
click at [732, 218] on div "▲" at bounding box center [739, 215] width 15 height 9
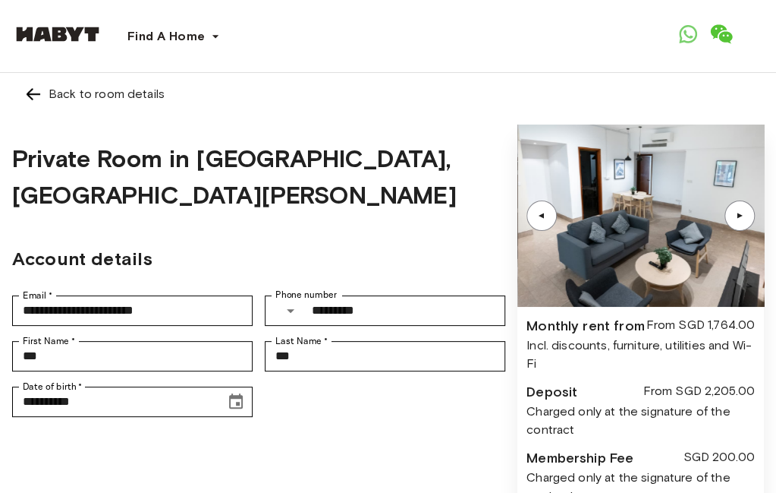
click at [725, 220] on div "▲" at bounding box center [740, 215] width 30 height 30
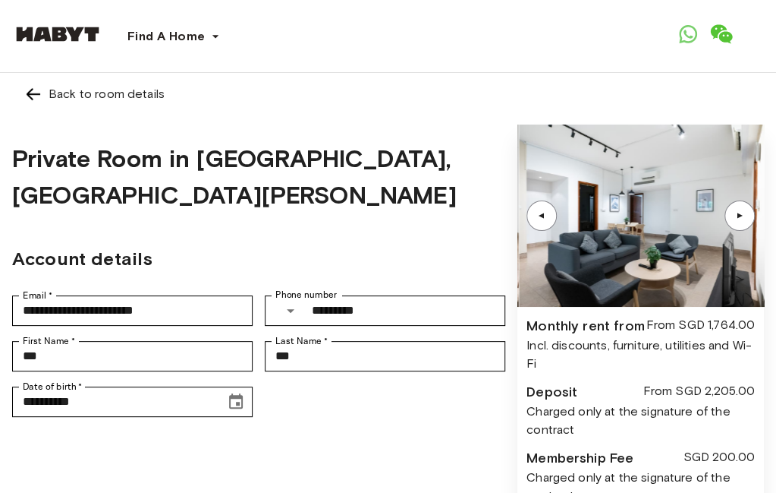
click at [527, 210] on div "▲" at bounding box center [542, 215] width 30 height 30
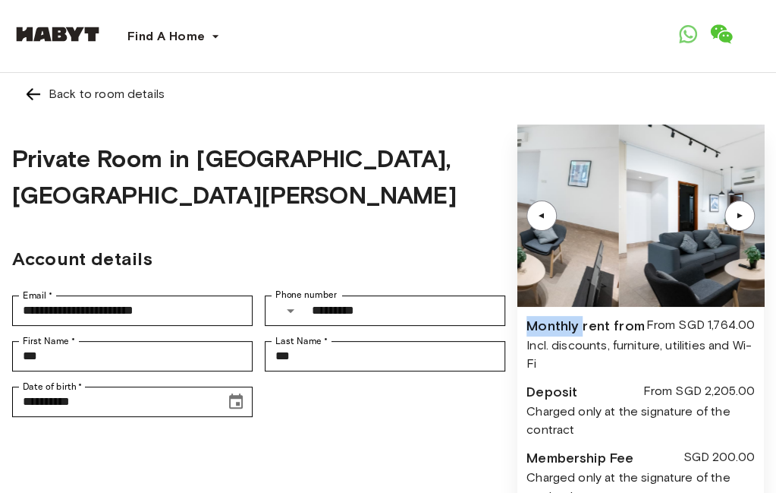
click at [527, 210] on div "▲" at bounding box center [542, 215] width 30 height 30
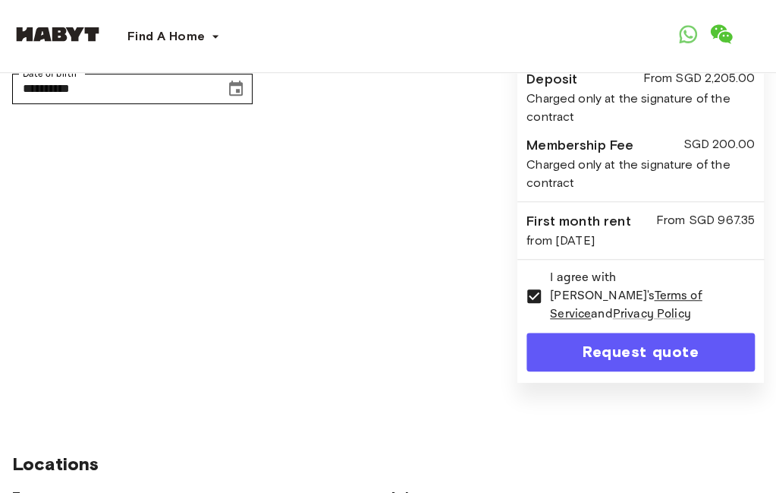
scroll to position [228, 0]
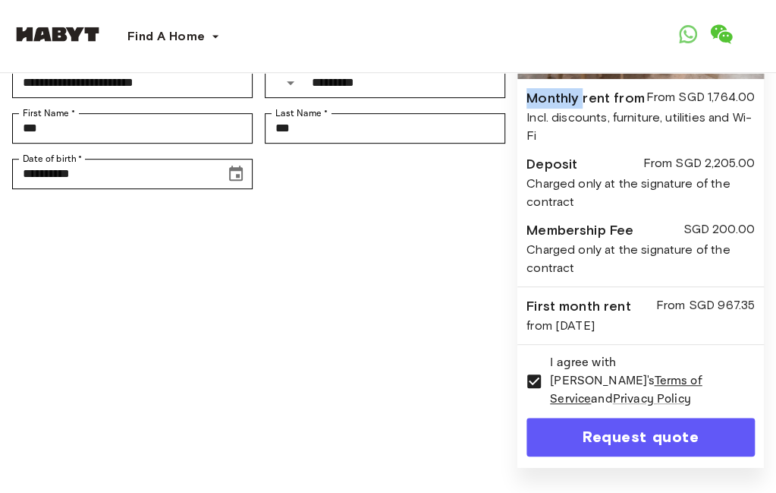
click at [590, 454] on button "Request quote" at bounding box center [641, 436] width 228 height 39
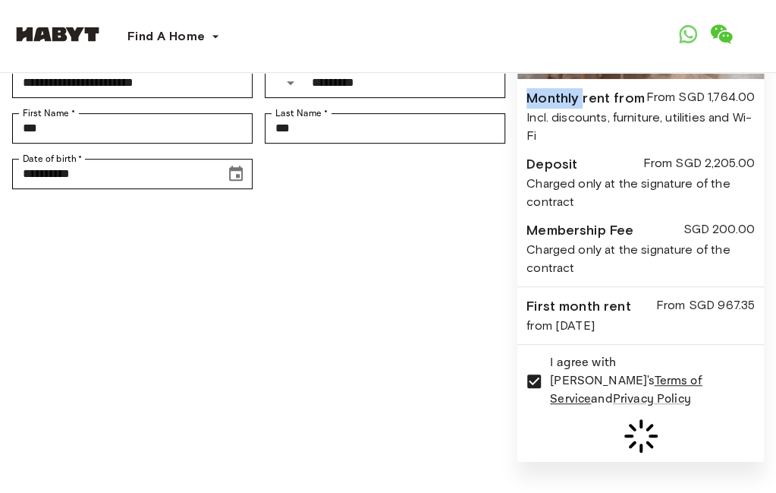
scroll to position [607, 0]
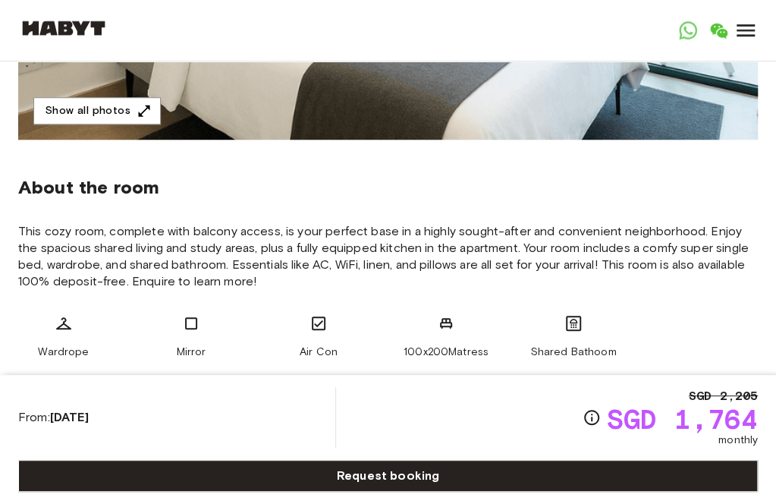
scroll to position [379, 0]
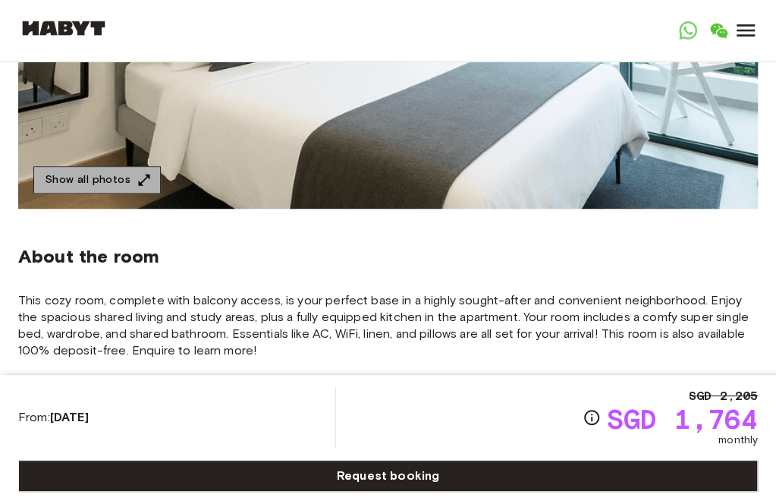
click at [137, 187] on icon "button" at bounding box center [144, 179] width 15 height 15
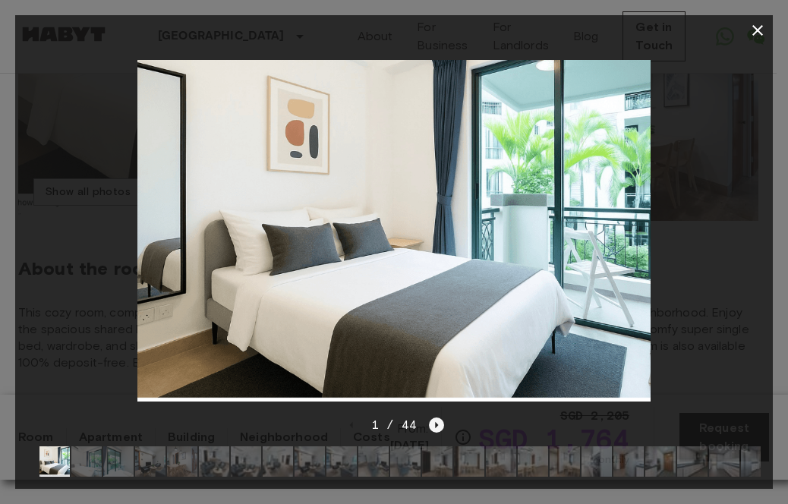
click at [437, 417] on icon "Next image" at bounding box center [436, 424] width 15 height 15
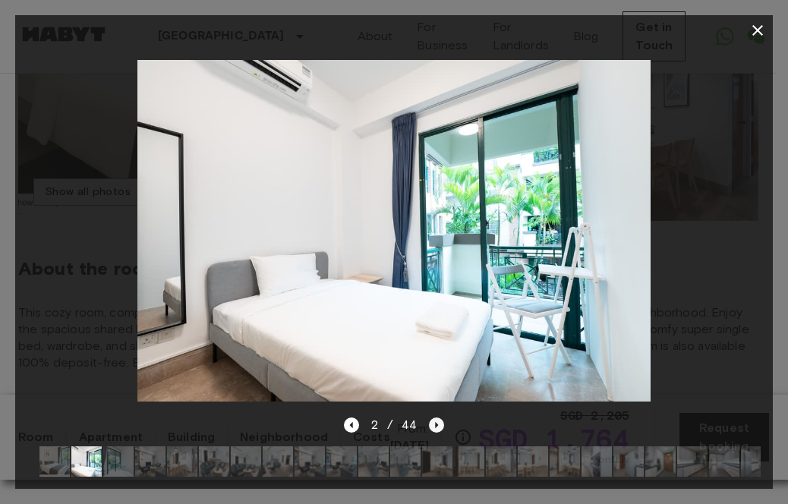
click at [437, 417] on icon "Next image" at bounding box center [436, 424] width 15 height 15
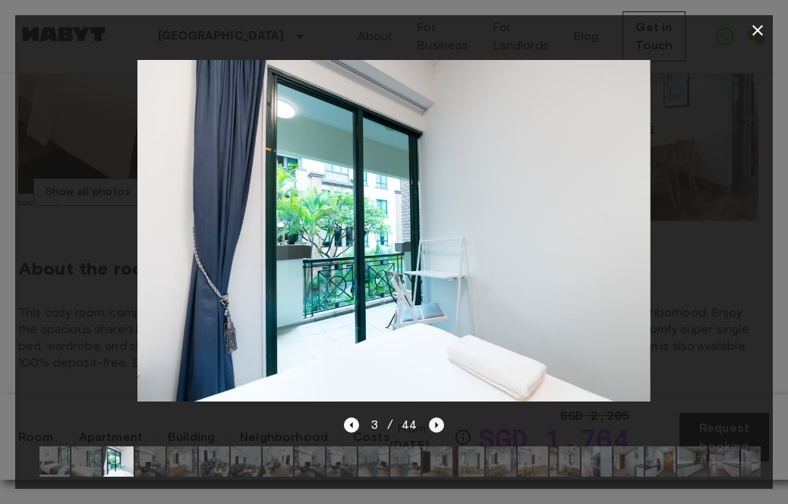
click at [437, 417] on icon "Next image" at bounding box center [436, 424] width 15 height 15
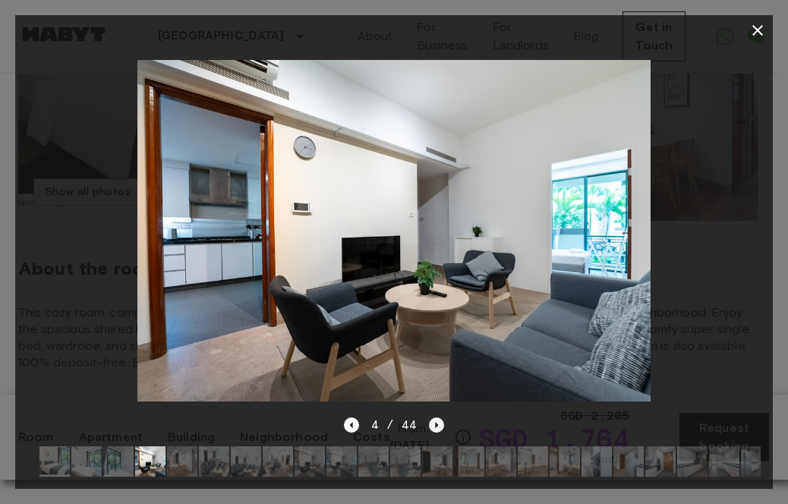
click at [437, 417] on icon "Next image" at bounding box center [436, 424] width 15 height 15
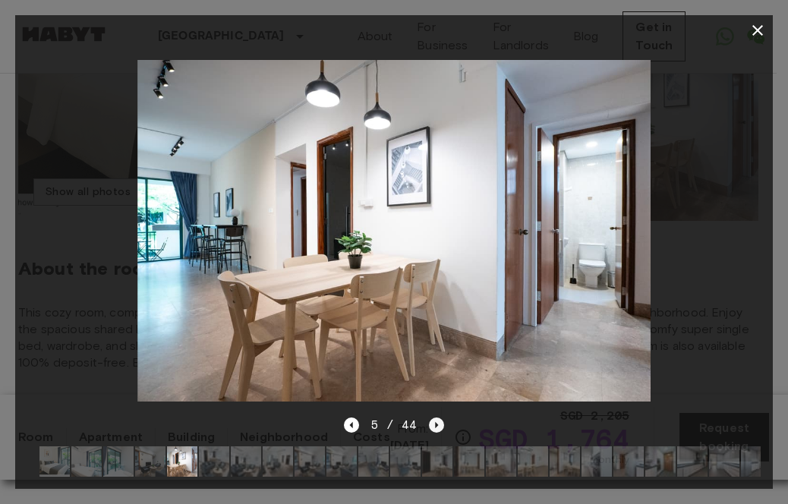
click at [438, 417] on icon "Next image" at bounding box center [436, 424] width 15 height 15
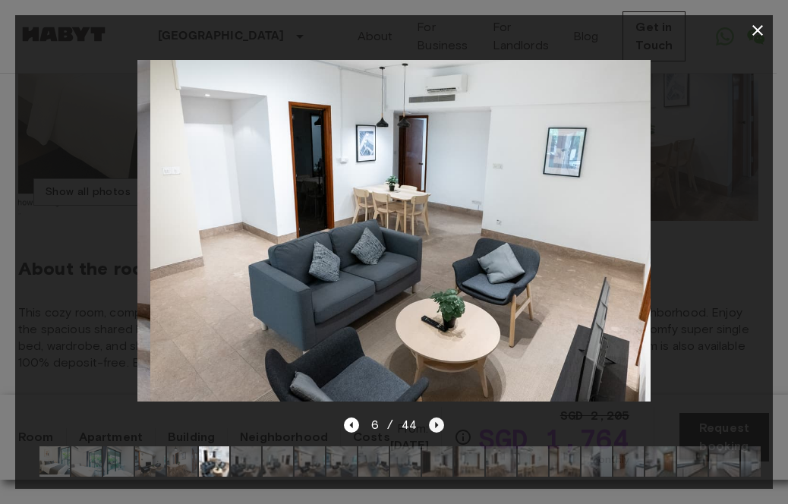
click at [438, 417] on icon "Next image" at bounding box center [436, 424] width 15 height 15
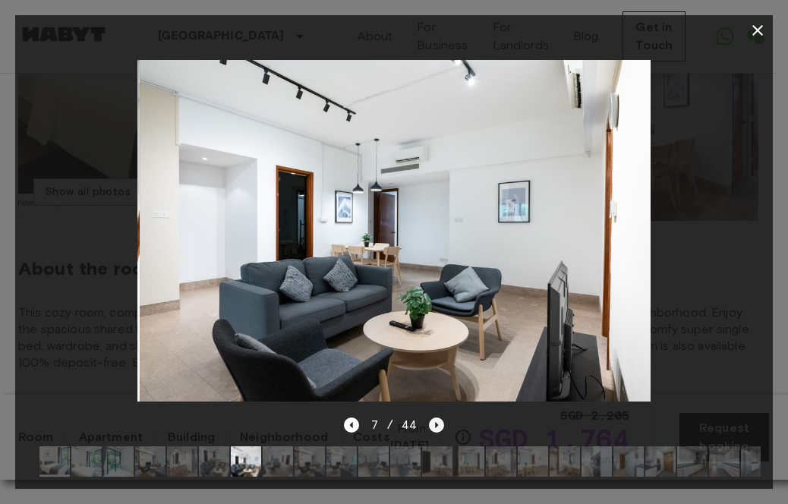
click at [438, 417] on icon "Next image" at bounding box center [436, 424] width 15 height 15
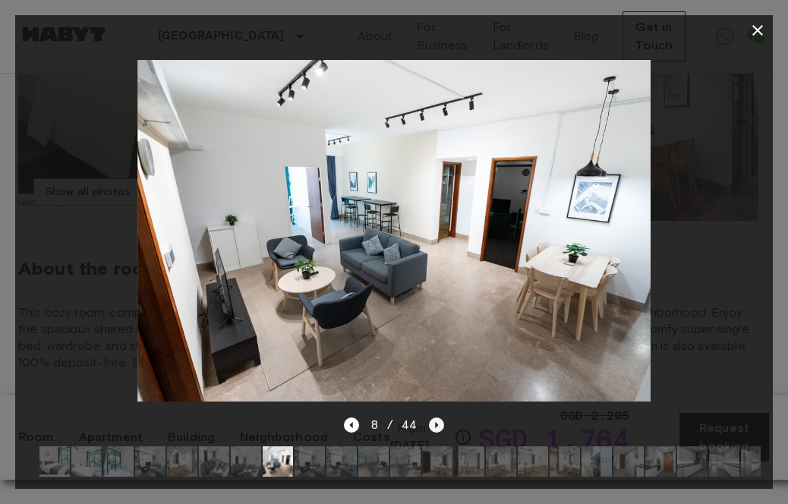
click at [439, 417] on icon "Next image" at bounding box center [436, 424] width 15 height 15
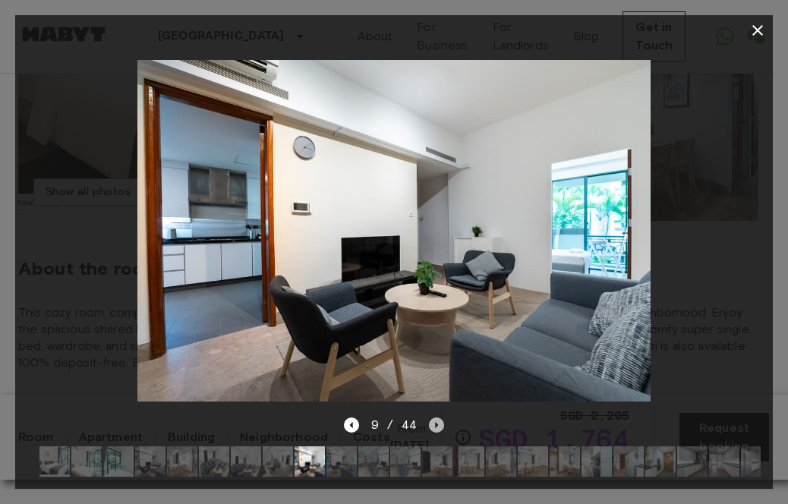
click at [439, 417] on icon "Next image" at bounding box center [436, 424] width 15 height 15
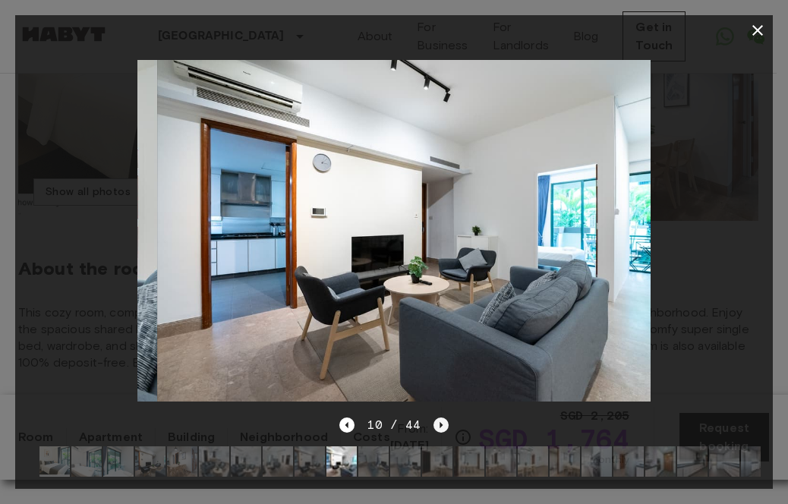
click at [439, 417] on icon "Next image" at bounding box center [440, 424] width 15 height 15
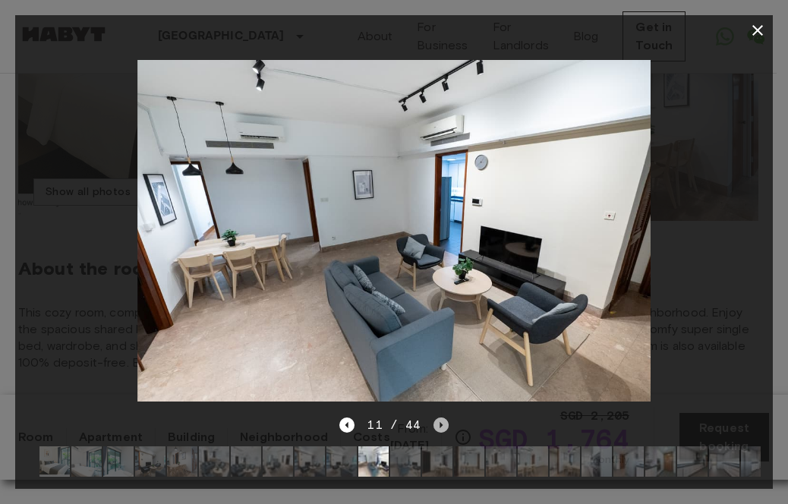
click at [439, 417] on icon "Next image" at bounding box center [440, 424] width 15 height 15
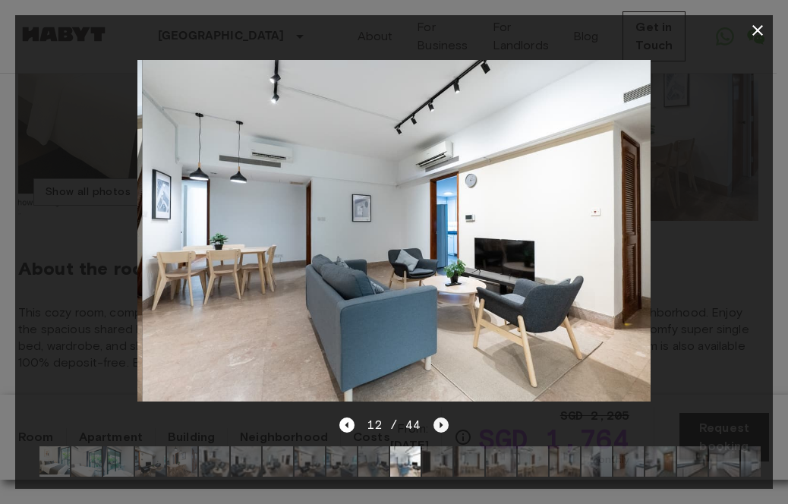
click at [439, 417] on icon "Next image" at bounding box center [440, 424] width 15 height 15
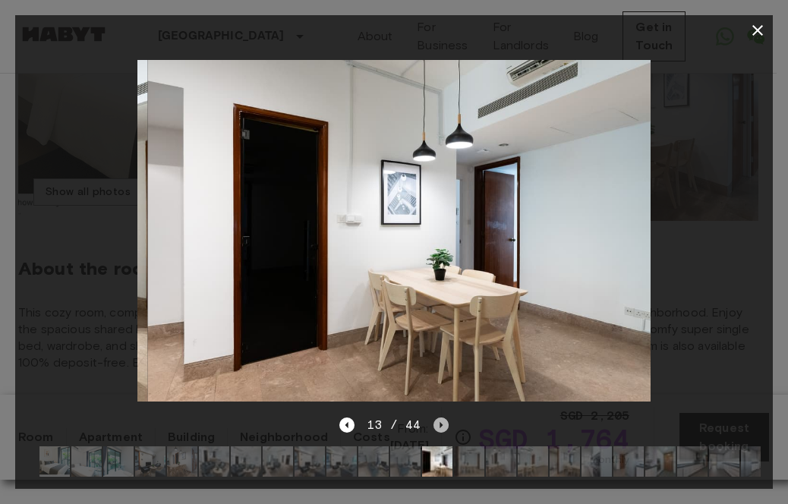
click at [439, 417] on icon "Next image" at bounding box center [440, 424] width 15 height 15
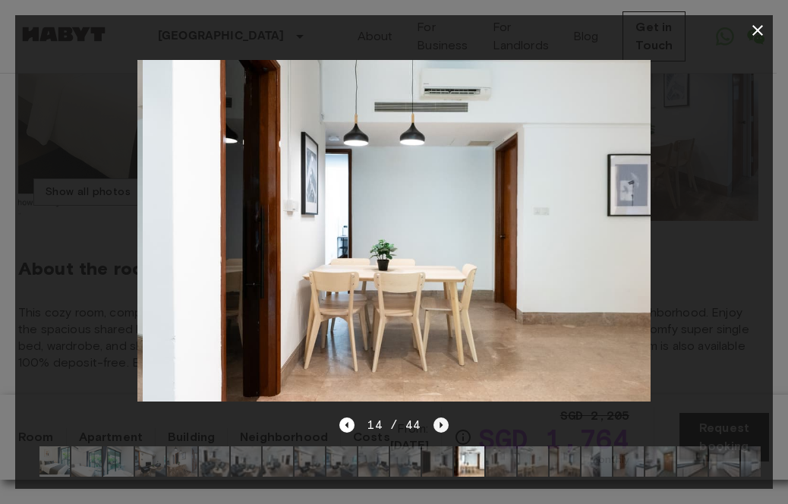
click at [439, 417] on icon "Next image" at bounding box center [440, 424] width 15 height 15
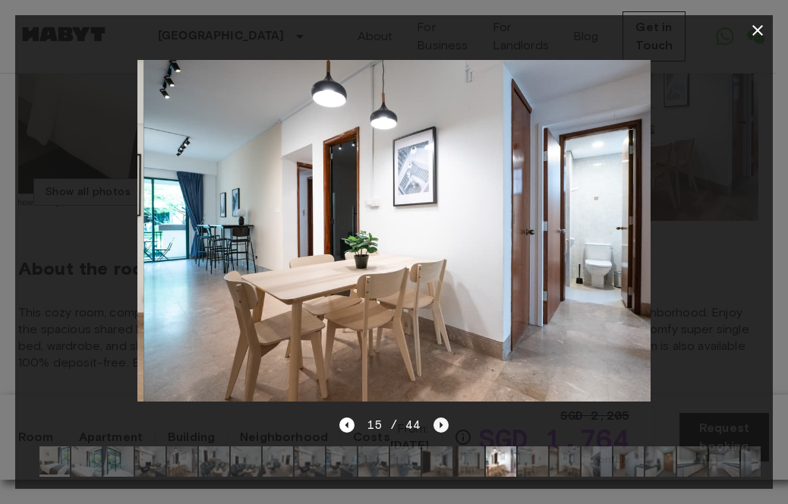
click at [439, 417] on icon "Next image" at bounding box center [440, 424] width 15 height 15
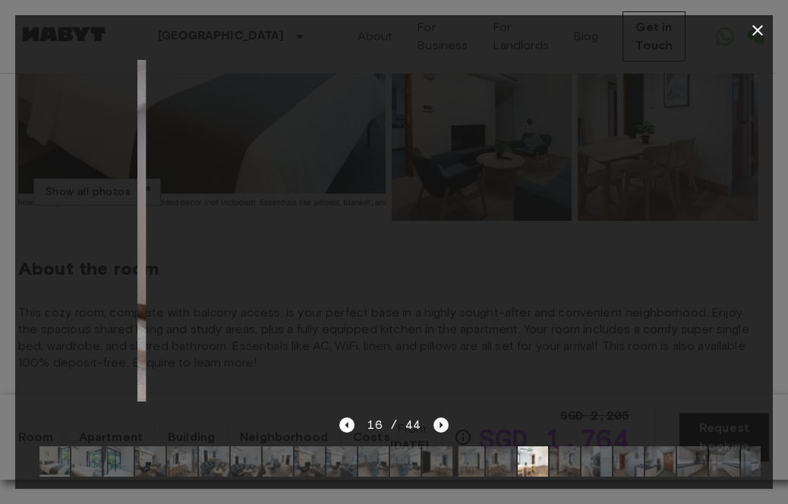
click at [439, 417] on icon "Next image" at bounding box center [440, 424] width 15 height 15
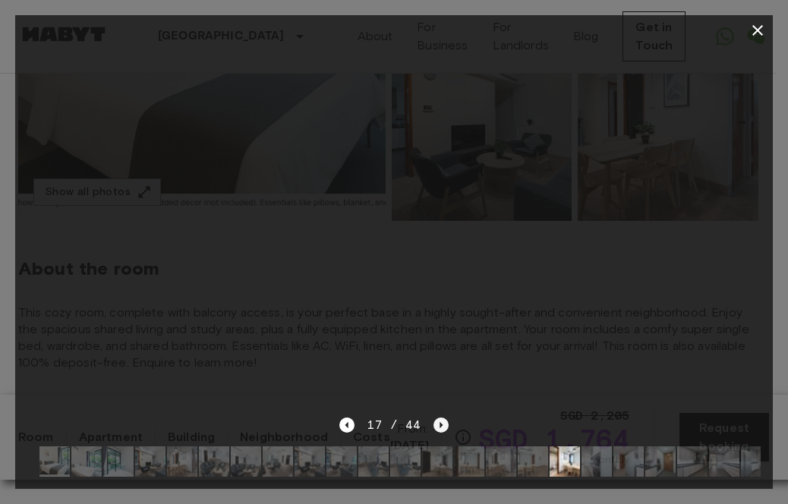
click at [439, 417] on icon "Next image" at bounding box center [440, 424] width 15 height 15
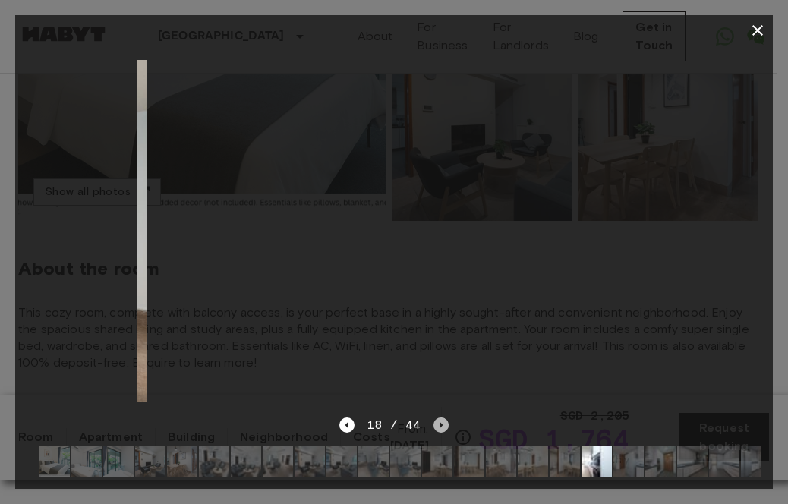
click at [439, 417] on icon "Next image" at bounding box center [440, 424] width 15 height 15
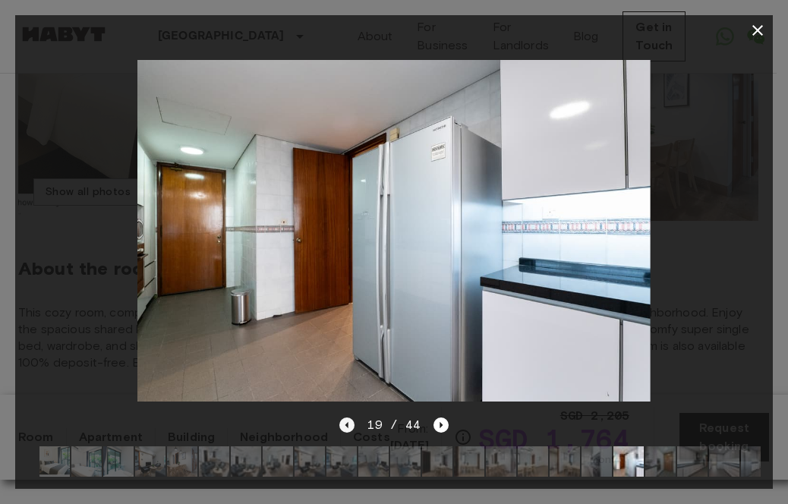
click at [349, 417] on icon "Previous image" at bounding box center [346, 424] width 15 height 15
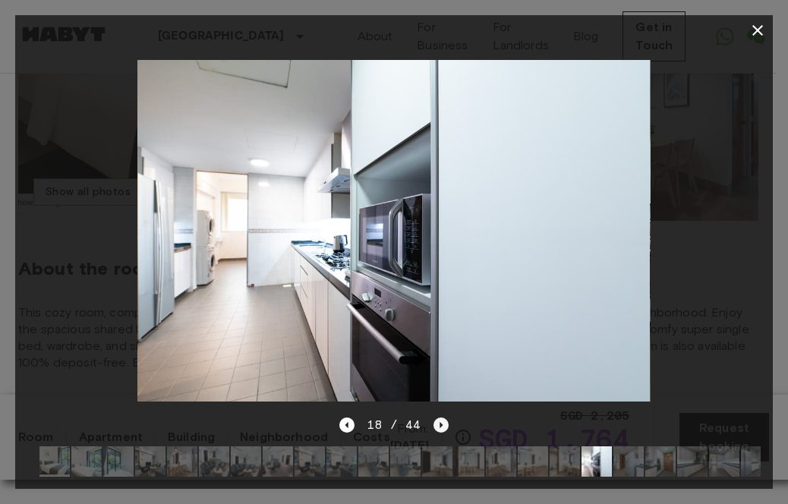
click at [440, 417] on icon "Next image" at bounding box center [440, 424] width 15 height 15
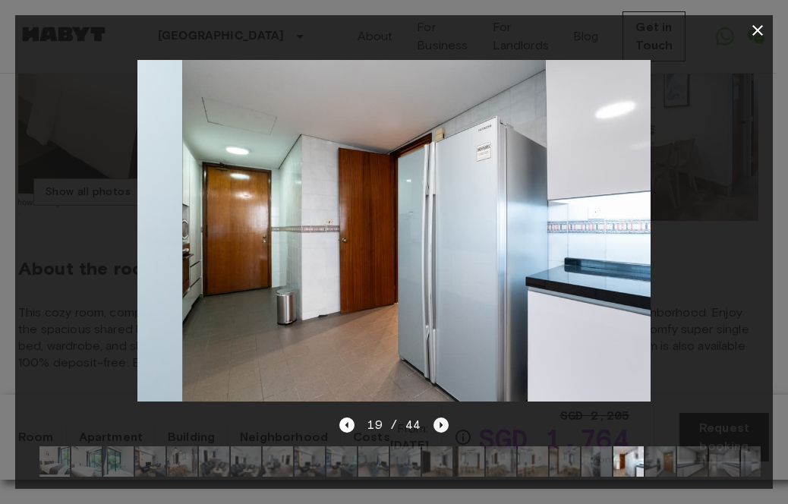
click at [440, 422] on icon "Next image" at bounding box center [440, 425] width 3 height 6
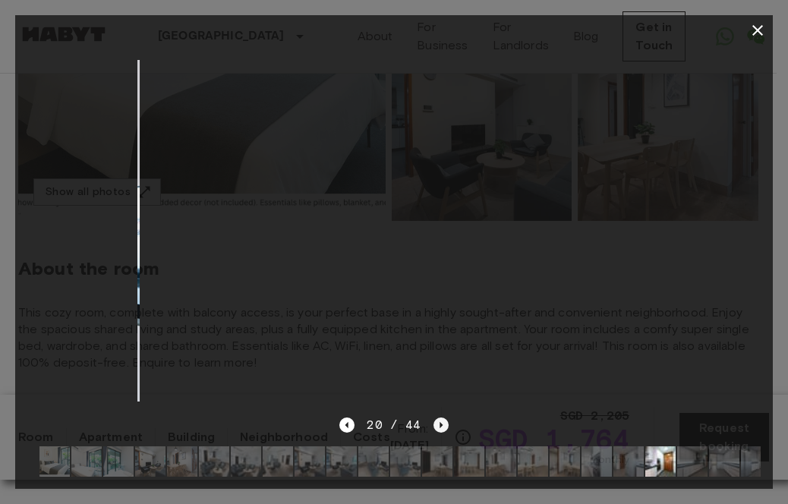
click at [440, 422] on icon "Next image" at bounding box center [440, 425] width 3 height 6
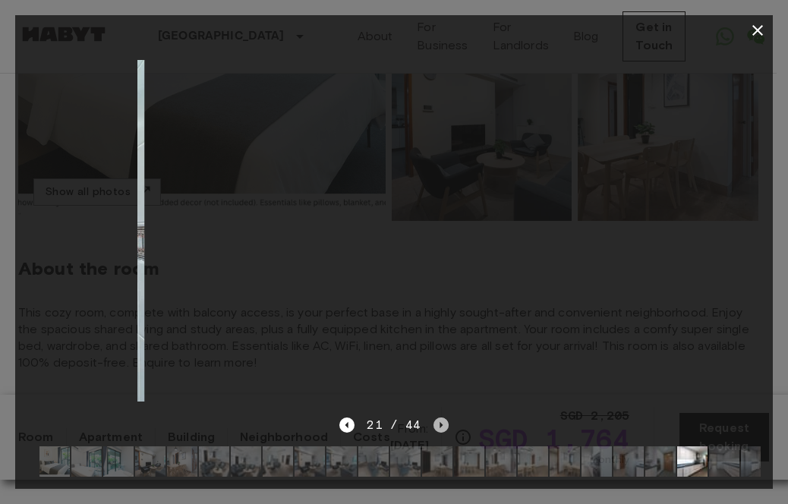
click at [440, 422] on icon "Next image" at bounding box center [440, 425] width 3 height 6
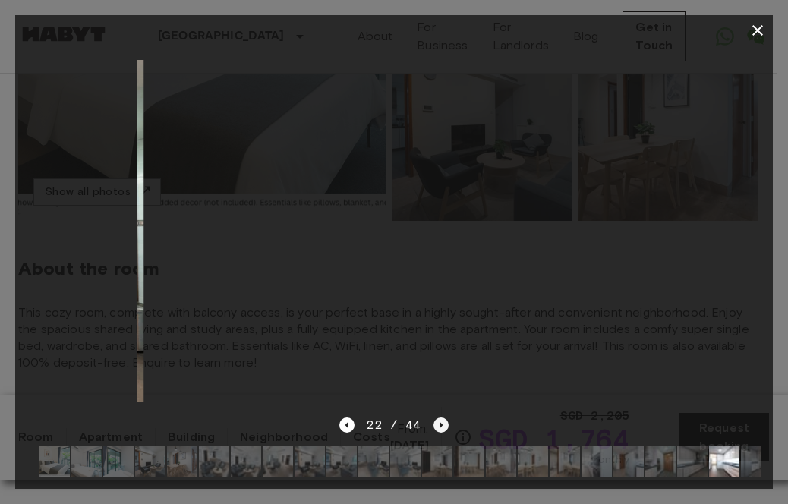
click at [441, 417] on icon "Next image" at bounding box center [440, 424] width 15 height 15
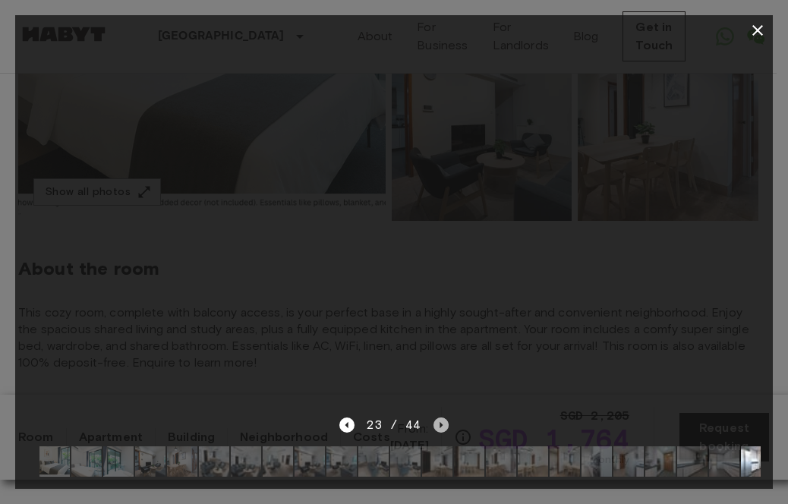
click at [442, 417] on icon "Next image" at bounding box center [440, 424] width 15 height 15
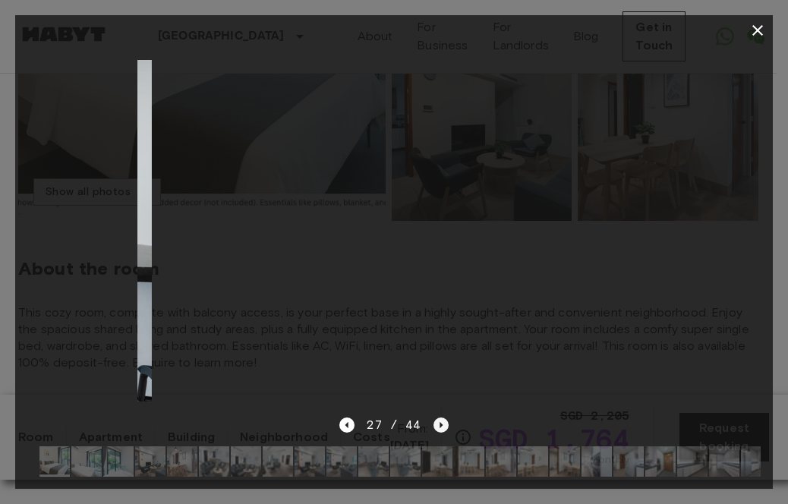
click at [442, 417] on icon "Next image" at bounding box center [440, 424] width 15 height 15
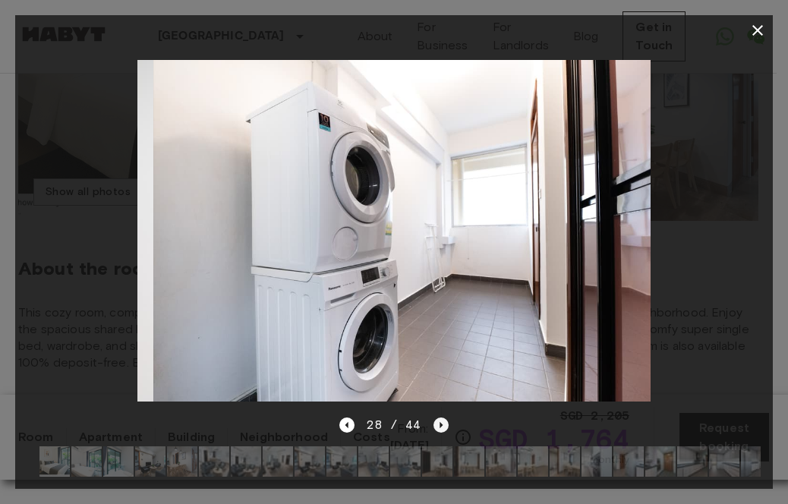
click at [442, 417] on icon "Next image" at bounding box center [440, 424] width 15 height 15
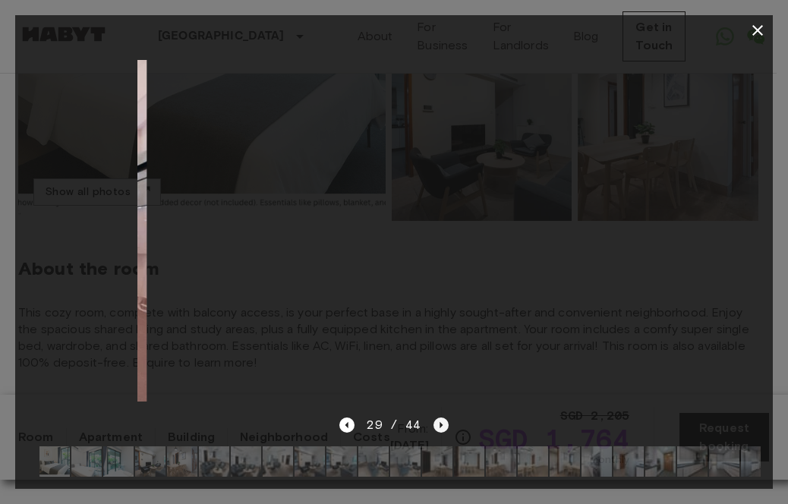
click at [442, 417] on icon "Next image" at bounding box center [440, 424] width 15 height 15
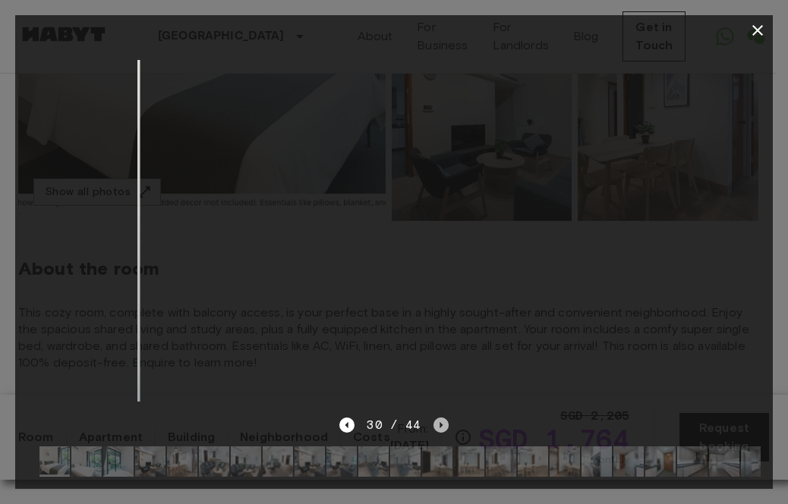
click at [442, 417] on icon "Next image" at bounding box center [440, 424] width 15 height 15
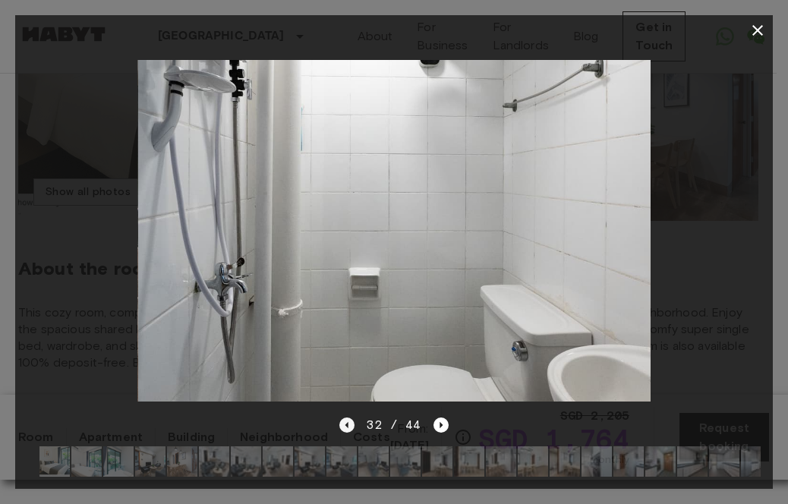
click at [351, 418] on icon "Previous image" at bounding box center [346, 424] width 15 height 15
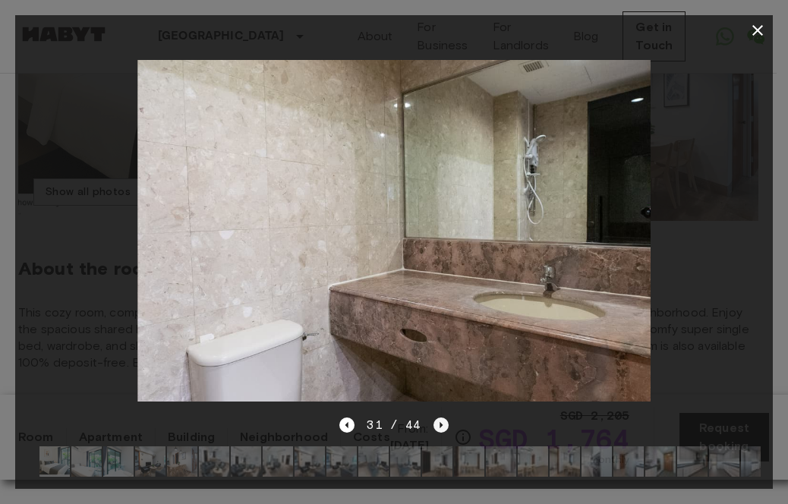
click at [439, 417] on icon "Next image" at bounding box center [440, 424] width 15 height 15
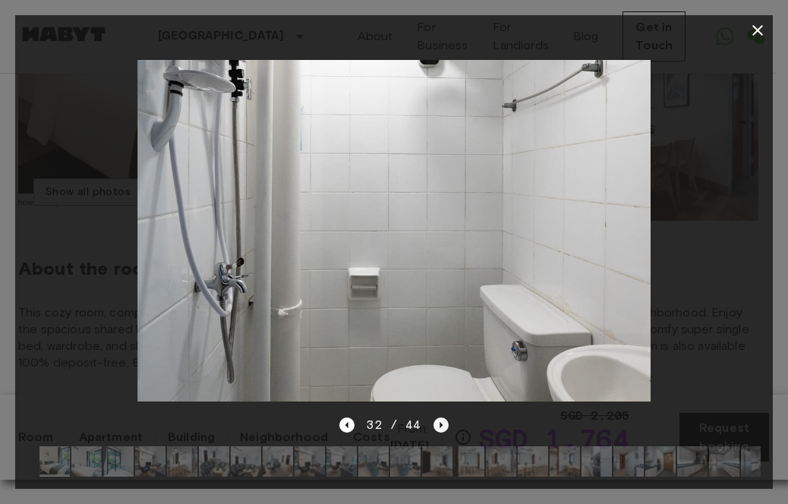
click at [439, 417] on icon "Next image" at bounding box center [440, 424] width 15 height 15
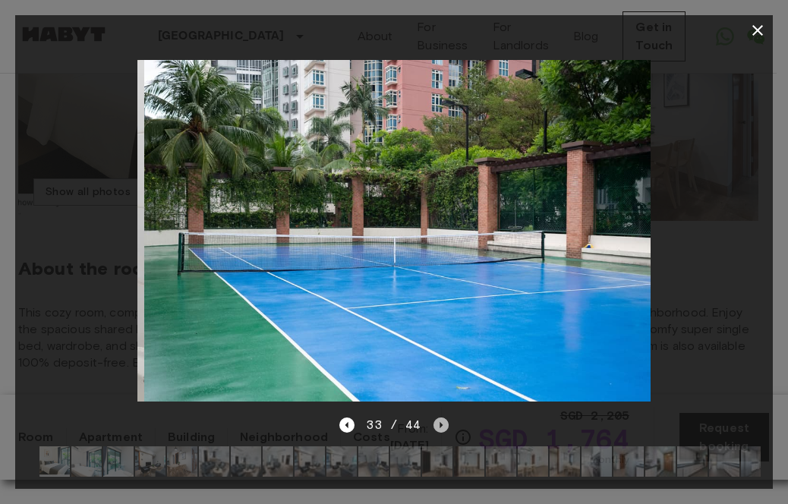
click at [439, 417] on icon "Next image" at bounding box center [440, 424] width 15 height 15
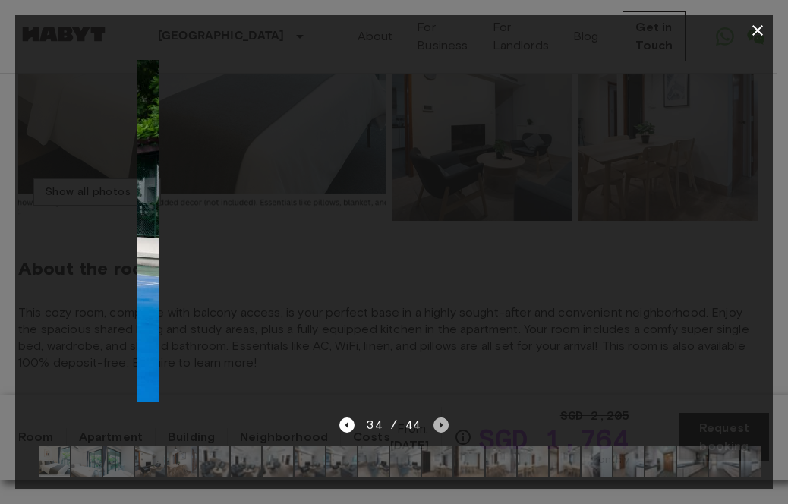
click at [439, 417] on icon "Next image" at bounding box center [440, 424] width 15 height 15
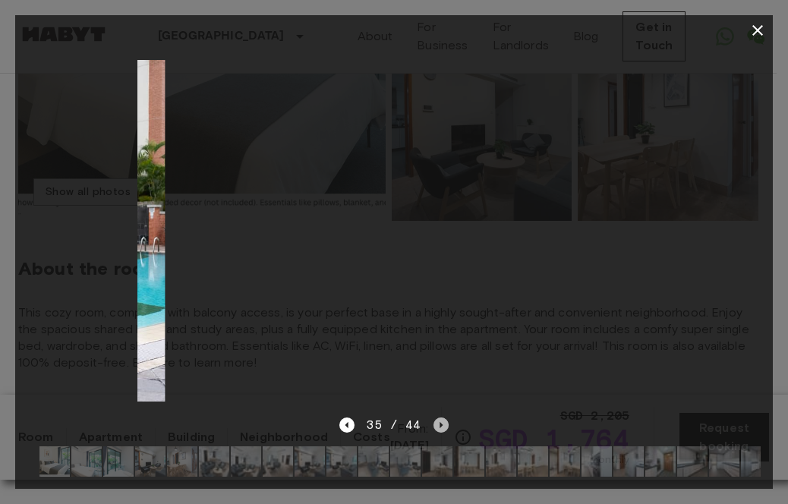
click at [440, 417] on icon "Next image" at bounding box center [440, 424] width 15 height 15
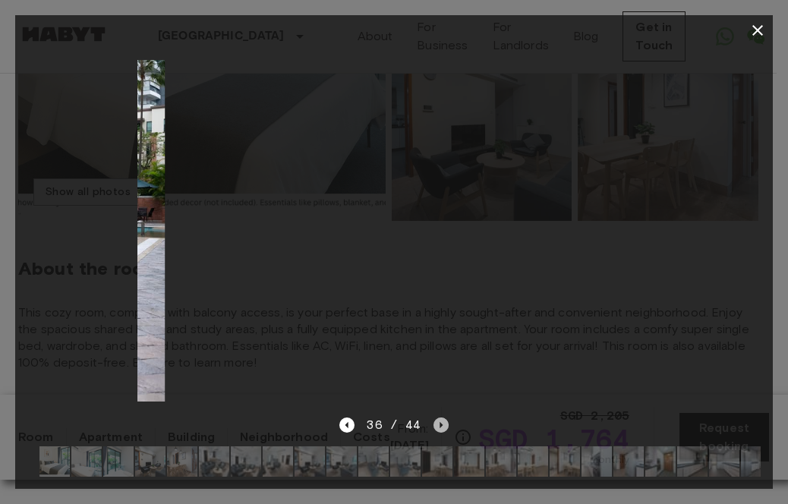
click at [440, 417] on icon "Next image" at bounding box center [440, 424] width 15 height 15
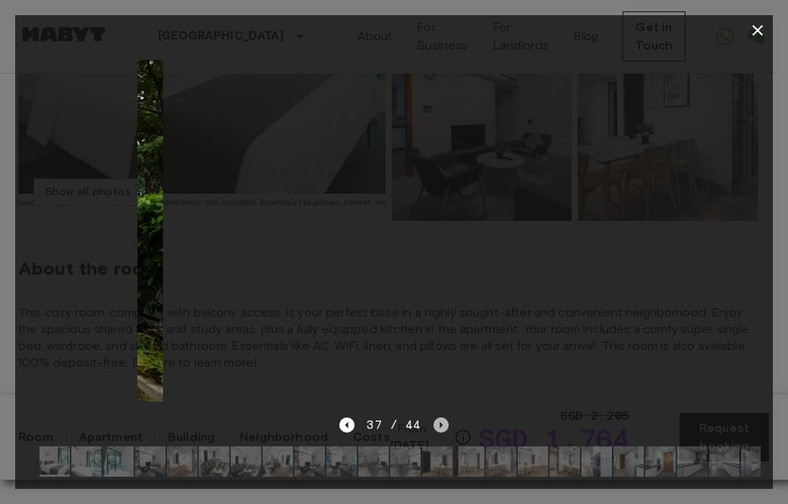
click at [440, 417] on icon "Next image" at bounding box center [440, 424] width 15 height 15
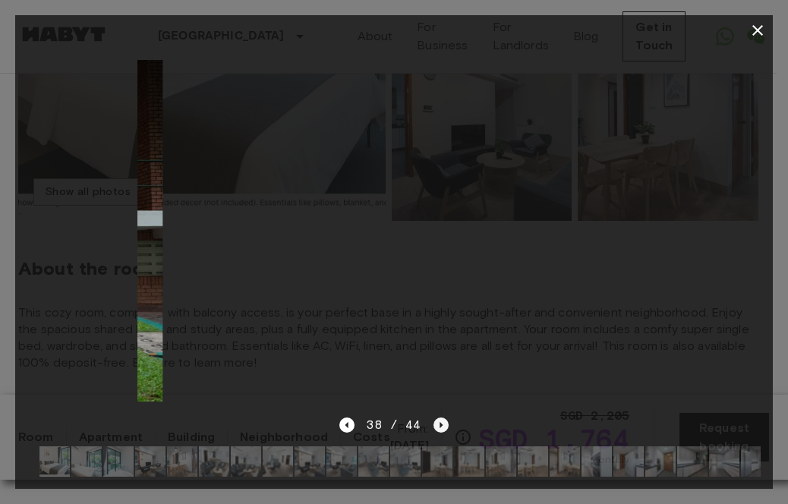
click at [440, 417] on icon "Next image" at bounding box center [440, 424] width 15 height 15
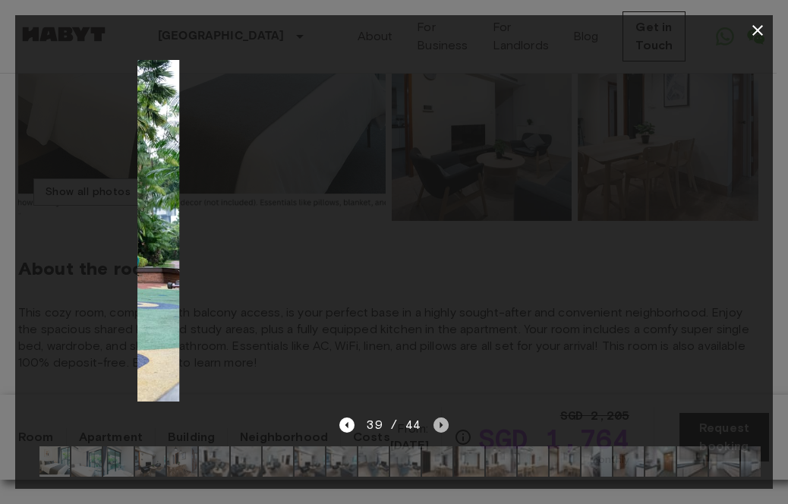
click at [440, 417] on icon "Next image" at bounding box center [440, 424] width 15 height 15
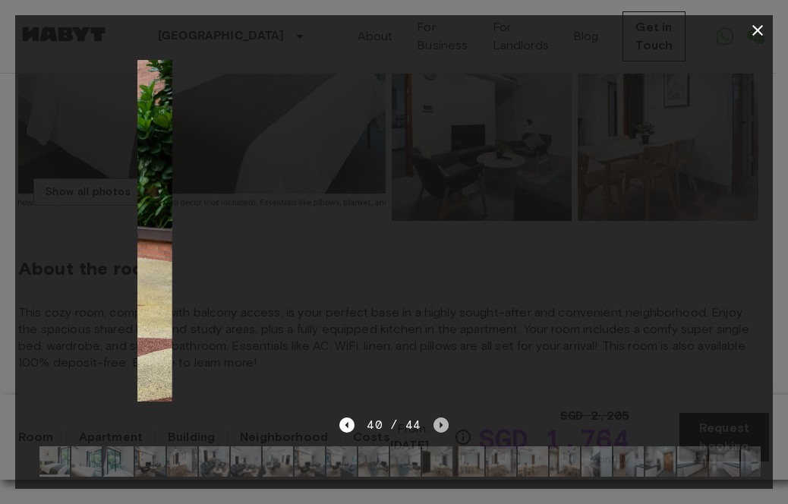
click at [440, 417] on icon "Next image" at bounding box center [440, 424] width 15 height 15
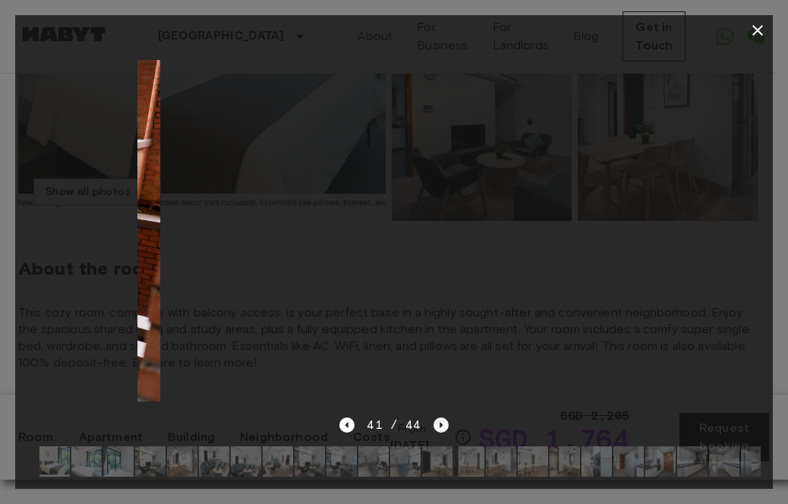
click at [440, 417] on icon "Next image" at bounding box center [440, 424] width 15 height 15
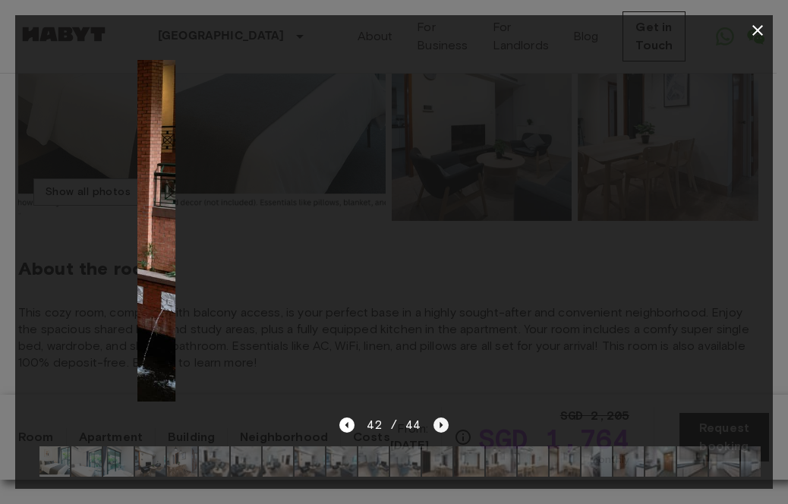
click at [440, 417] on icon "Next image" at bounding box center [440, 424] width 15 height 15
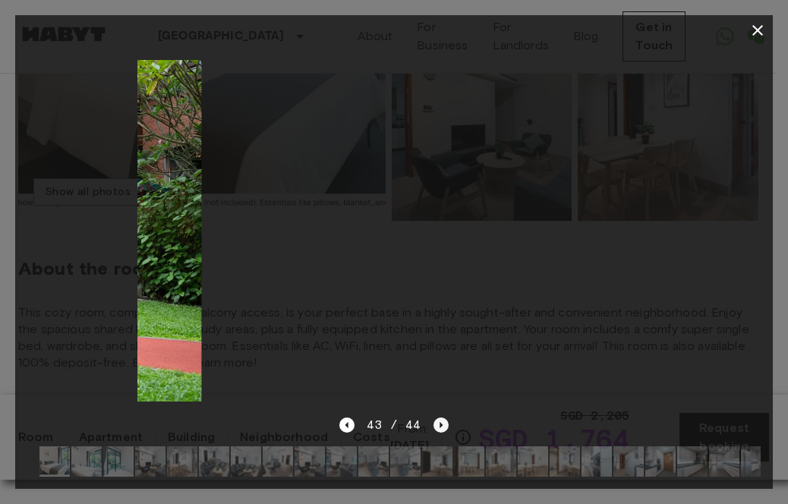
click at [440, 417] on icon "Next image" at bounding box center [440, 424] width 15 height 15
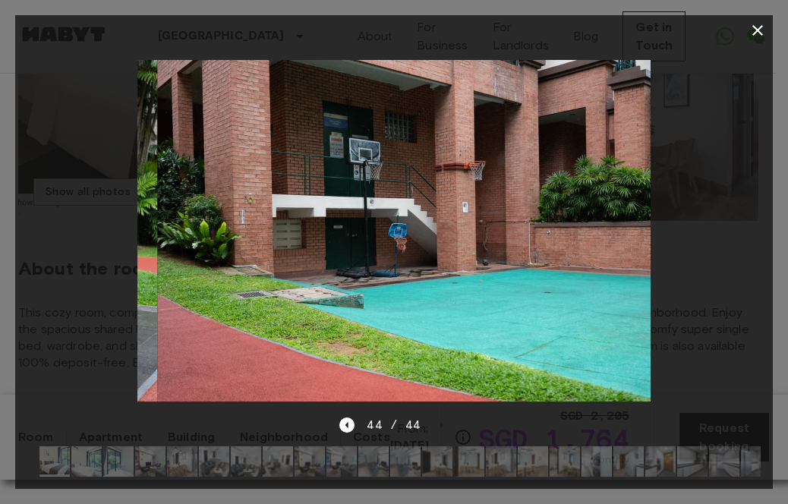
click at [440, 416] on div "44 / 44" at bounding box center [393, 425] width 109 height 18
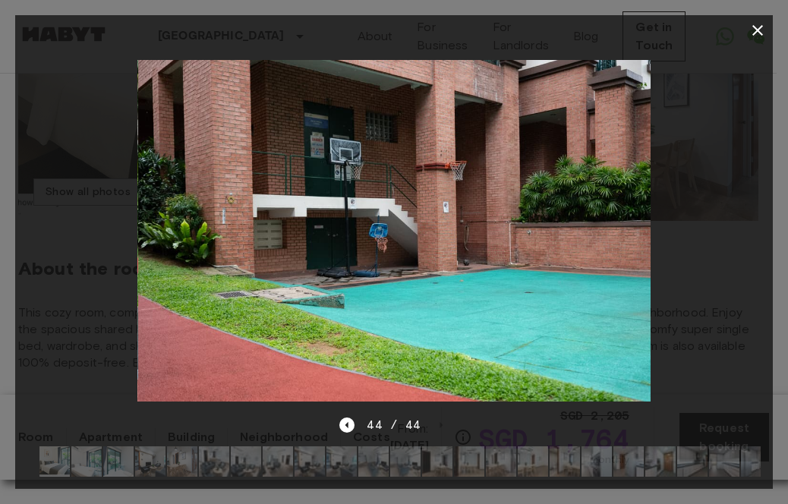
click at [440, 416] on div "44 / 44" at bounding box center [393, 425] width 109 height 18
click at [751, 27] on icon "button" at bounding box center [757, 30] width 18 height 18
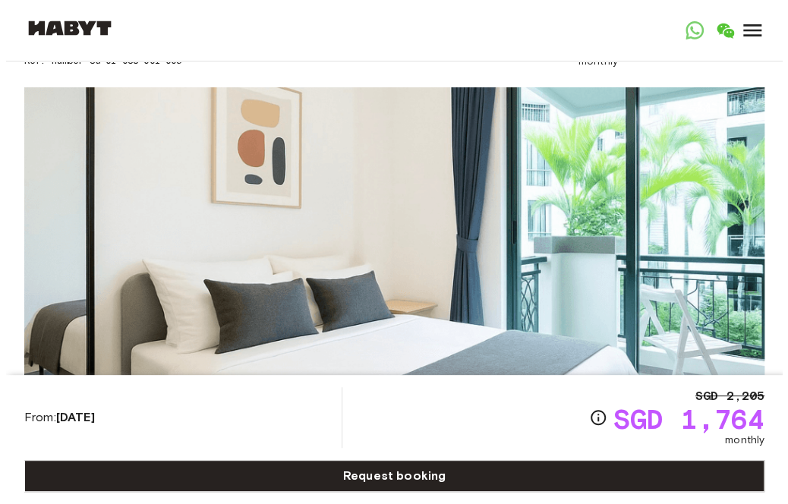
scroll to position [0, 0]
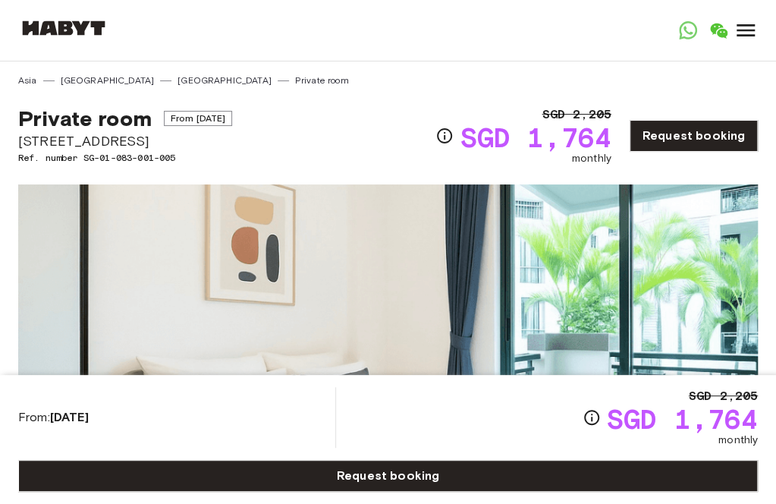
click at [0, 0] on img at bounding box center [0, 0] width 0 height 0
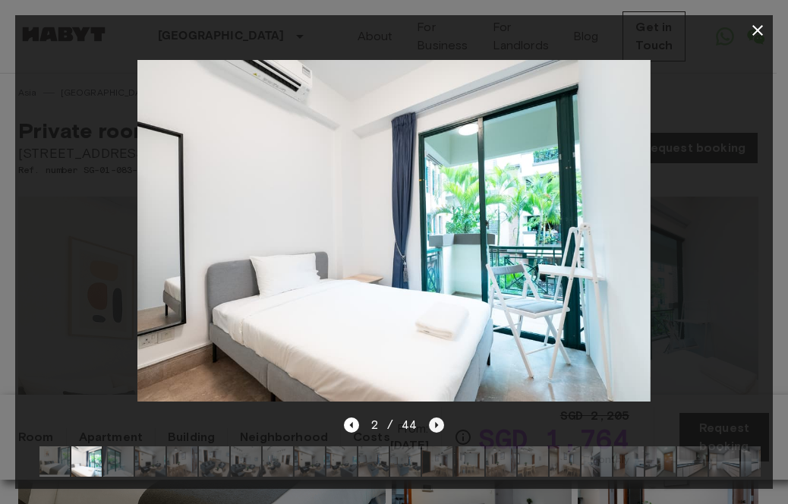
click at [436, 417] on icon "Next image" at bounding box center [436, 424] width 15 height 15
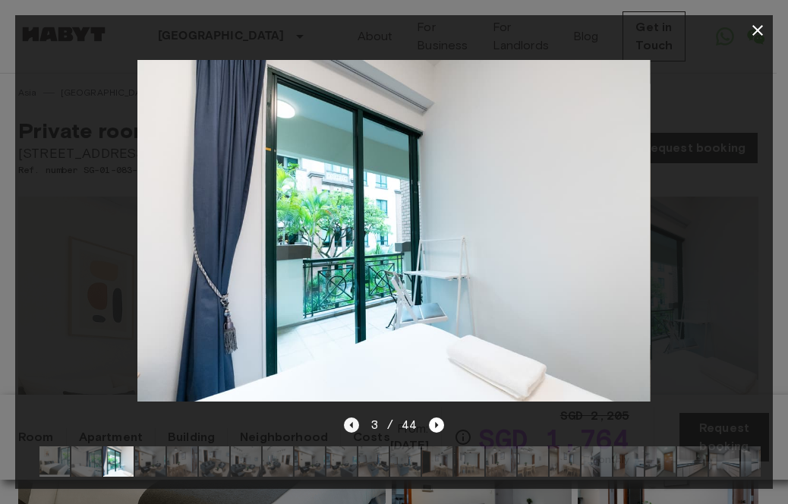
click at [352, 422] on icon "Previous image" at bounding box center [350, 425] width 3 height 6
